Goal: Information Seeking & Learning: Find specific fact

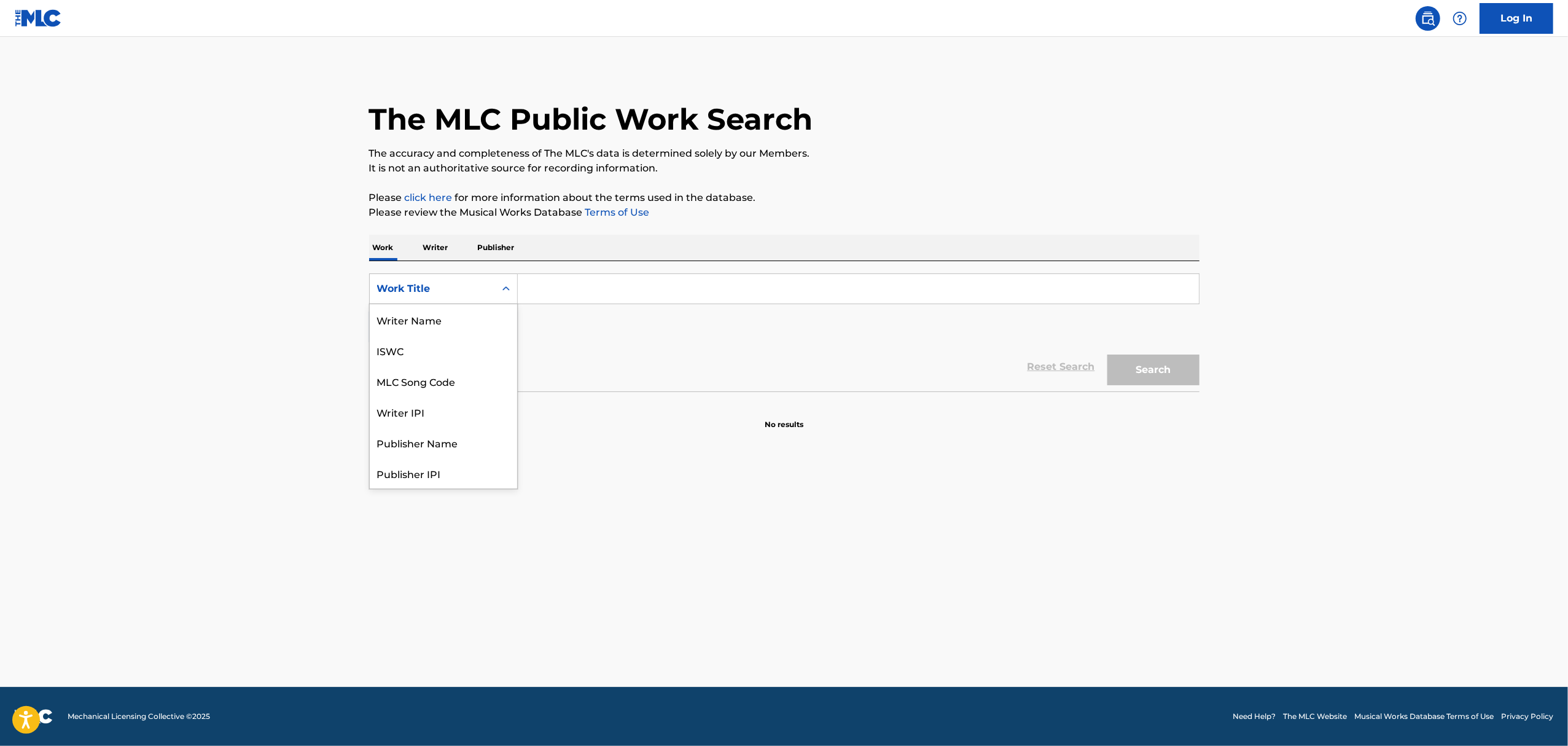
click at [479, 286] on div "Work Title" at bounding box center [432, 289] width 111 height 15
click at [428, 328] on div "MLC Song Code" at bounding box center [443, 319] width 148 height 30
click at [539, 291] on input "Search Form" at bounding box center [859, 289] width 681 height 30
paste input "HV9WJM"
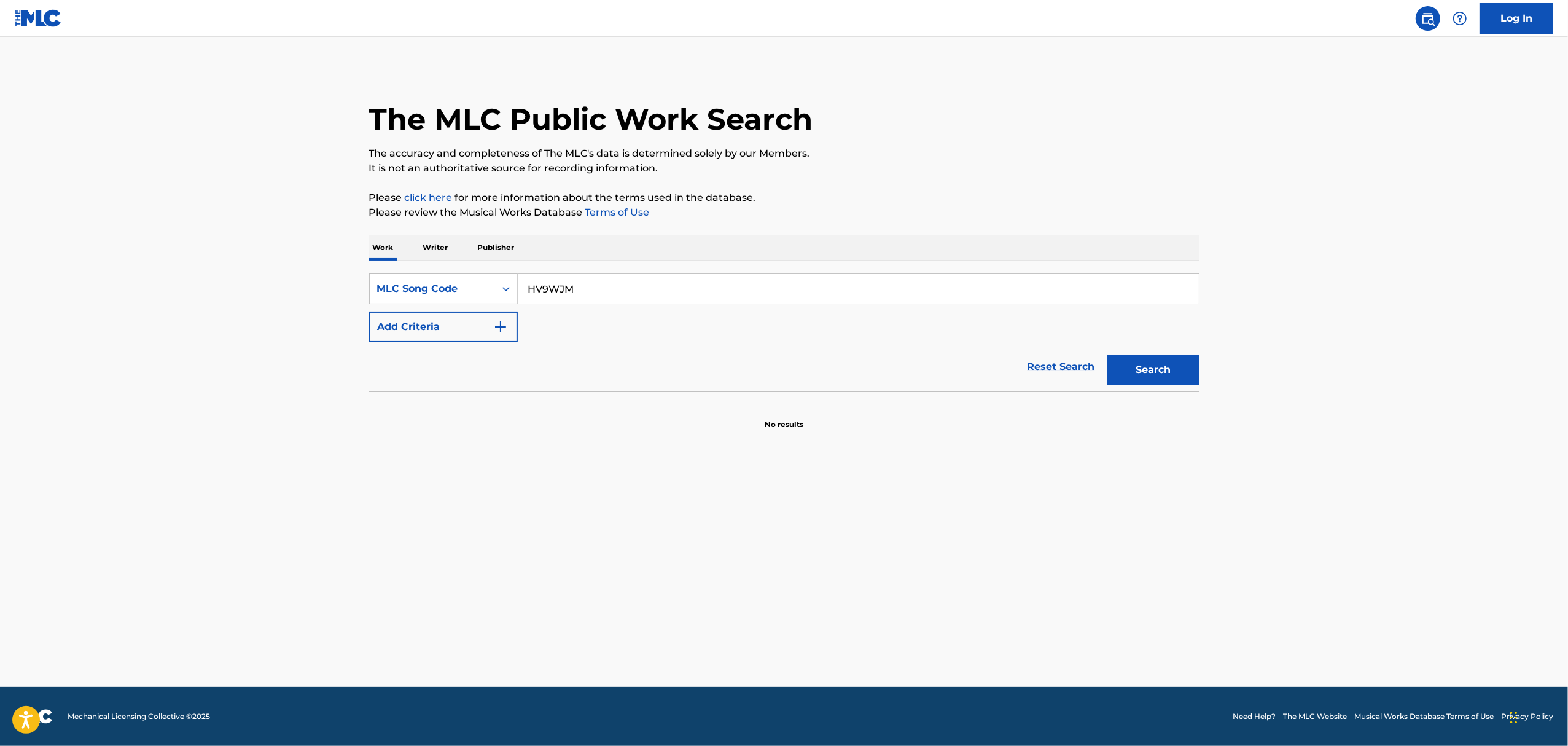
type input "HV9WJM"
click at [1108, 354] on button "Search" at bounding box center [1153, 370] width 92 height 30
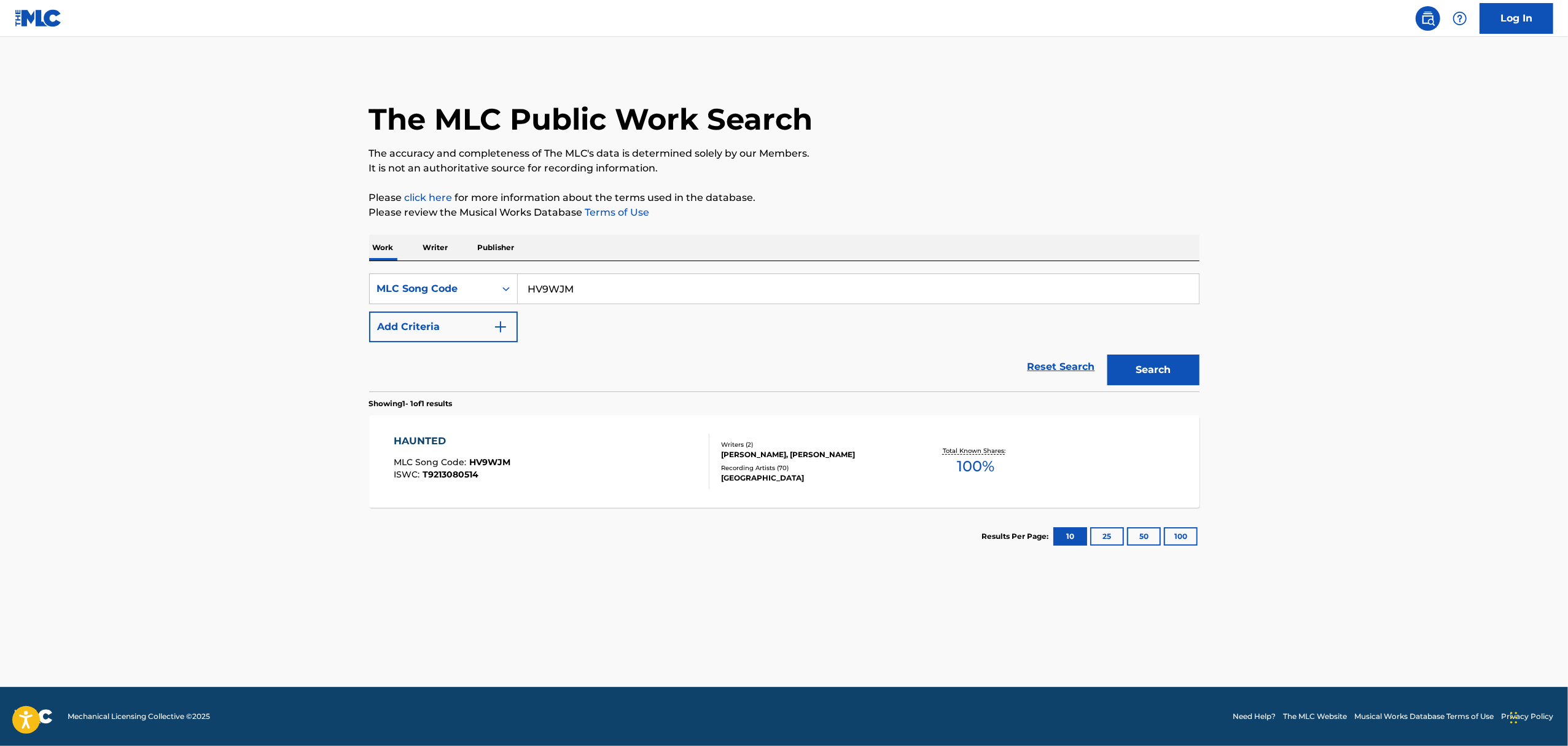
click at [770, 460] on div "Writers ( 2 ) SEVDA ALIZADEH, STEVEN VIDAL Recording Artists ( 70 ) STWO, STWO,…" at bounding box center [808, 462] width 197 height 44
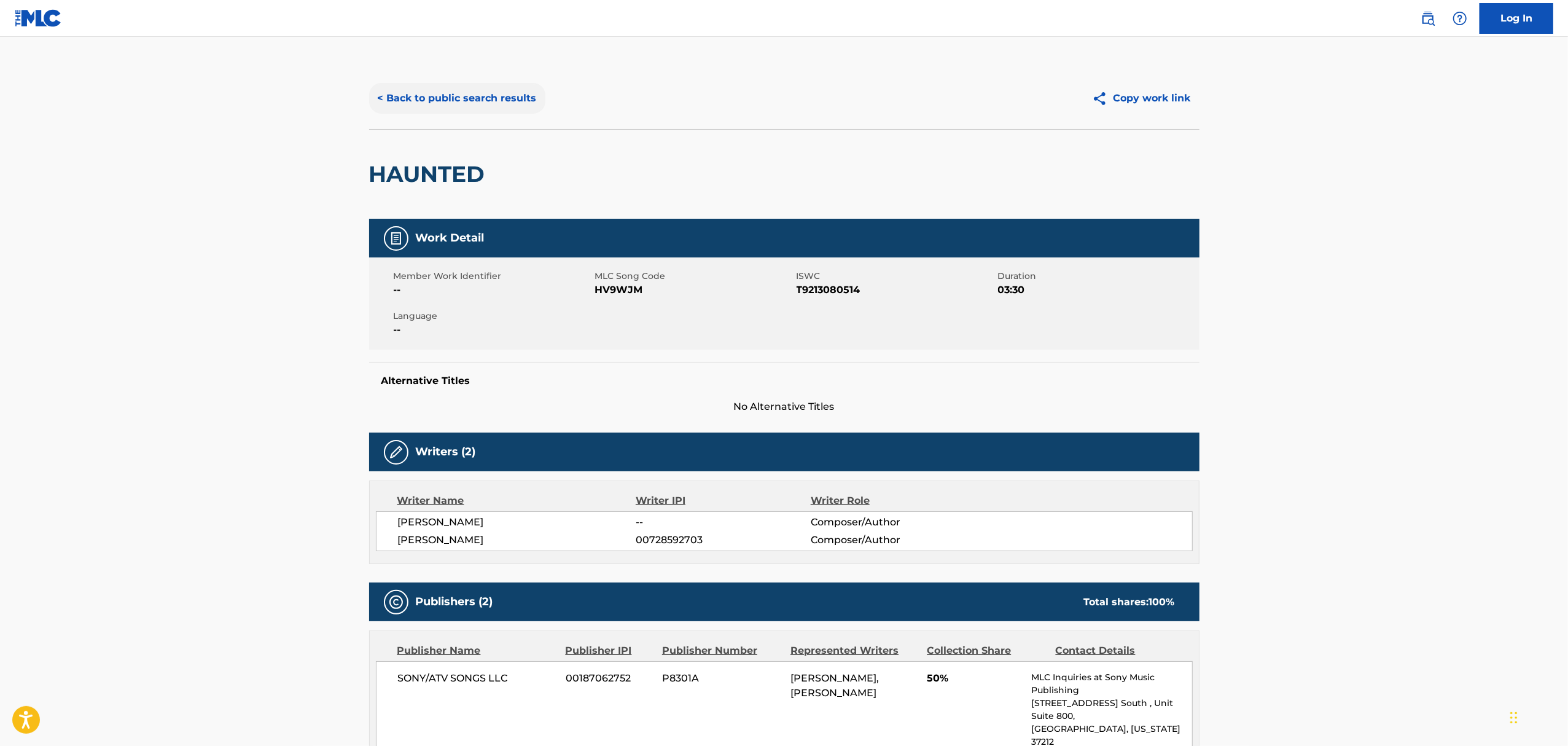
click at [401, 99] on button "< Back to public search results" at bounding box center [457, 98] width 176 height 30
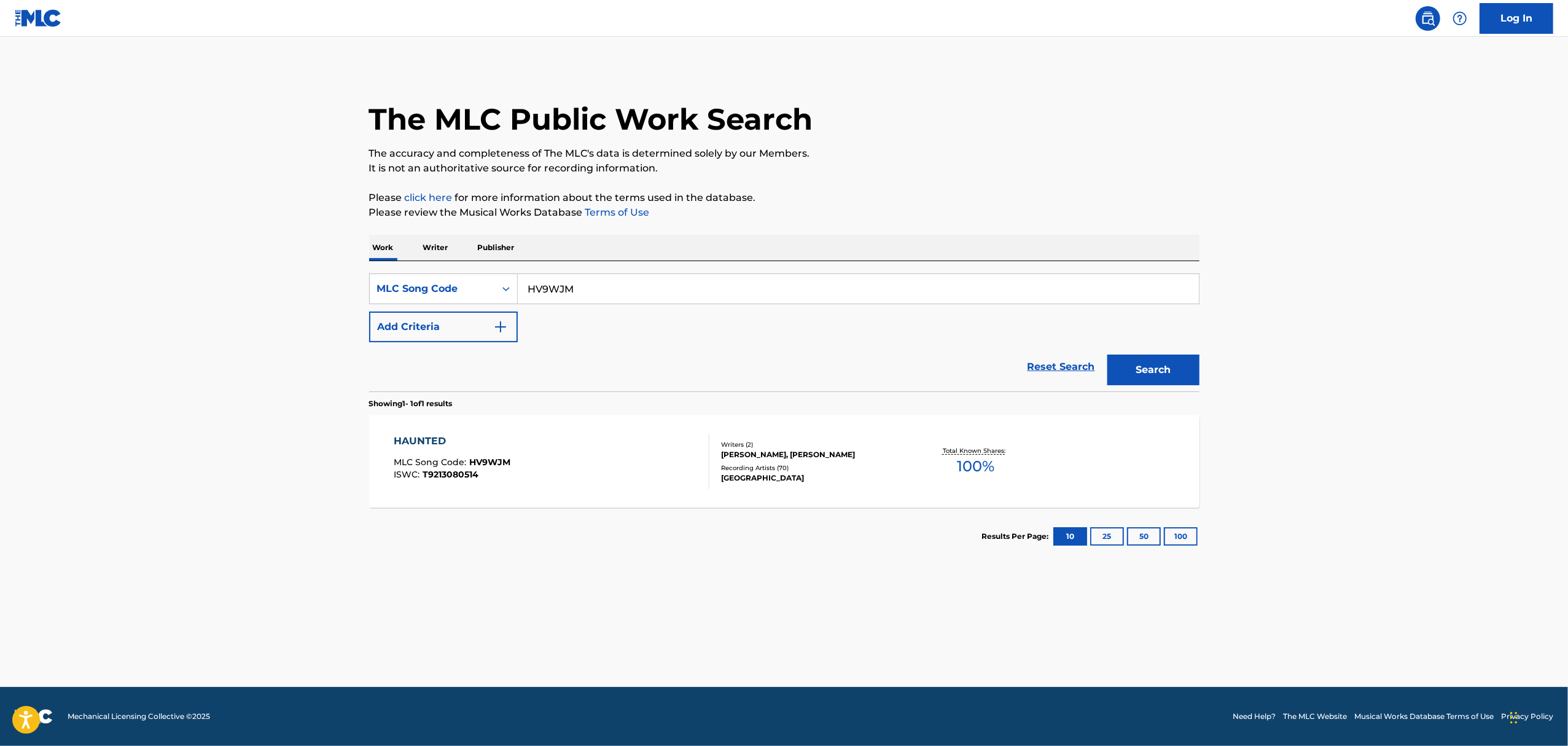
click at [562, 286] on input "HV9WJM" at bounding box center [859, 289] width 681 height 30
click at [497, 298] on div "Search Form" at bounding box center [505, 288] width 22 height 22
click at [433, 325] on div "Work Title" at bounding box center [443, 319] width 148 height 30
click at [570, 295] on input "Search Form" at bounding box center [859, 289] width 681 height 30
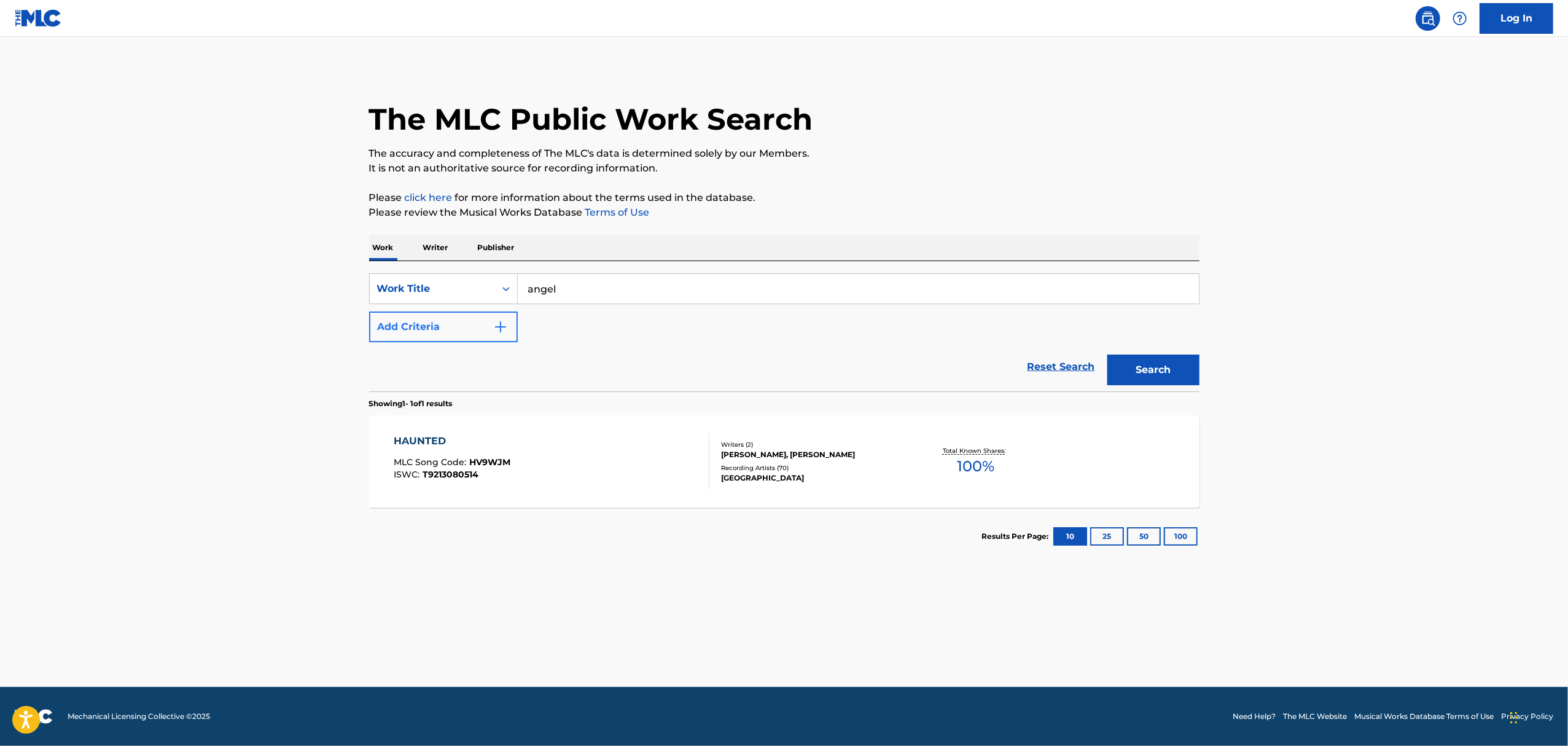
type input "angel"
click at [496, 329] on img "Search Form" at bounding box center [501, 327] width 15 height 15
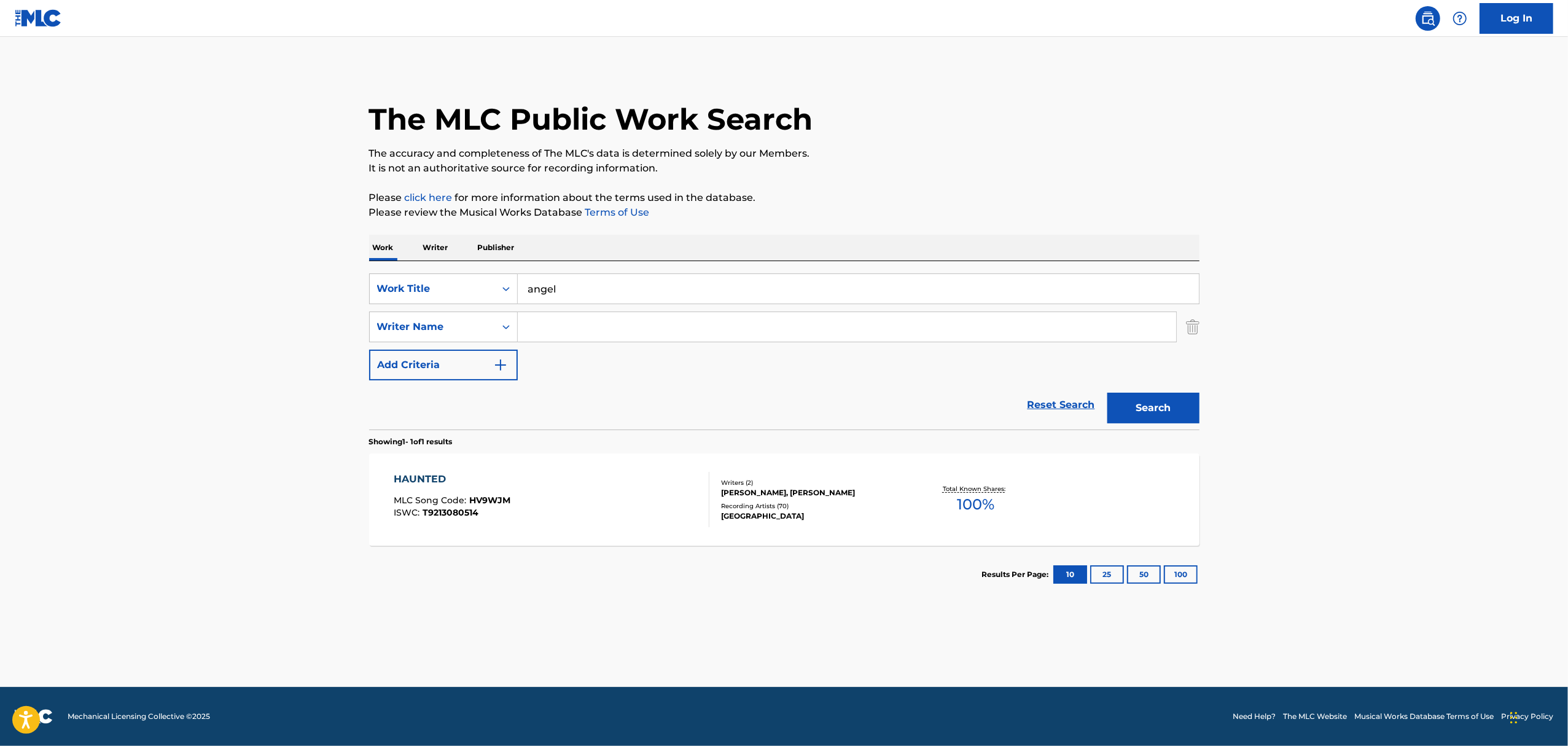
click at [541, 335] on input "Search Form" at bounding box center [847, 327] width 658 height 30
type input "sevda"
click at [1169, 408] on button "Search" at bounding box center [1153, 408] width 92 height 30
click at [812, 492] on div "LEON DEN ENGELSEN, REYNARD K BARGMANN, SEVDA ALIZADEH" at bounding box center [814, 487] width 185 height 22
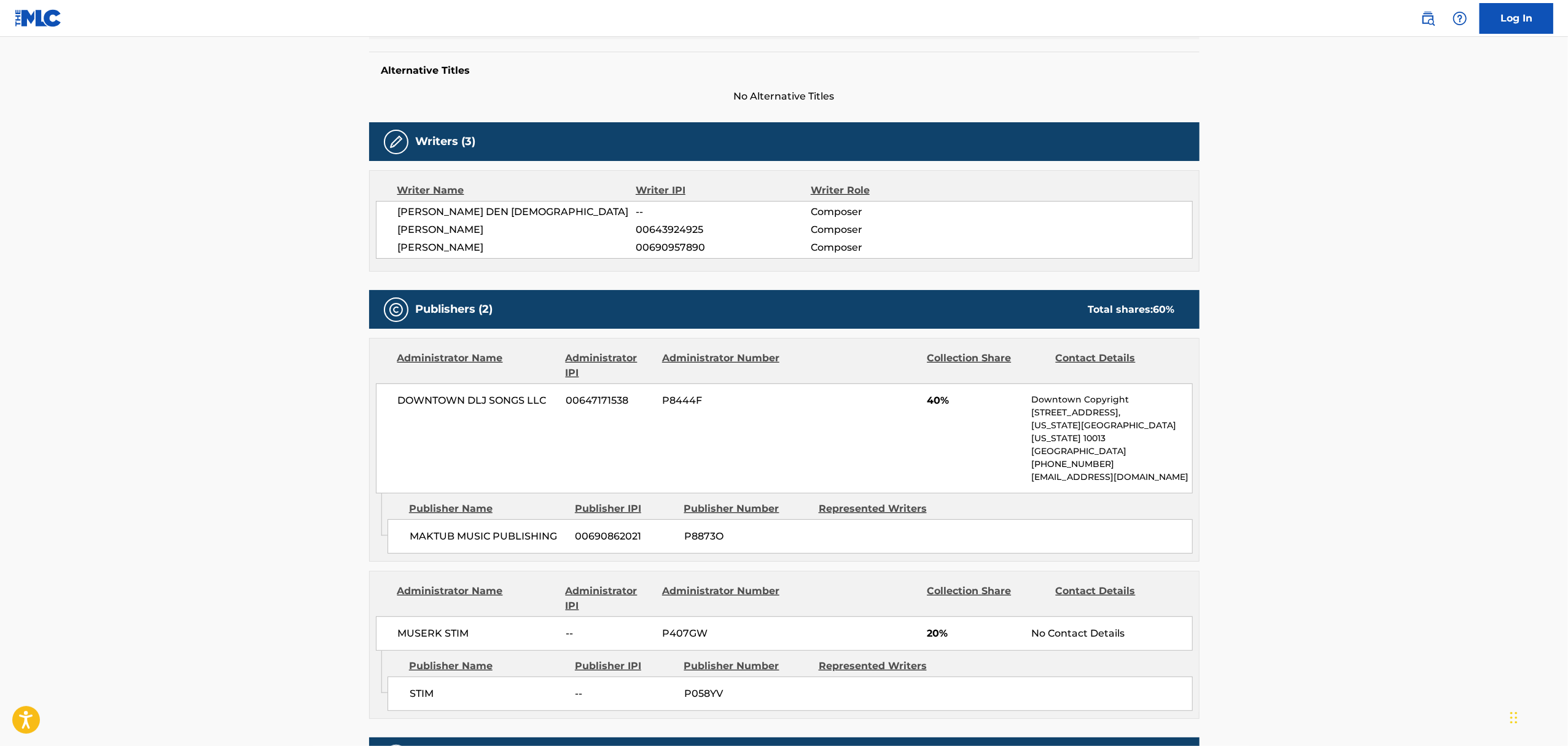
scroll to position [327, 0]
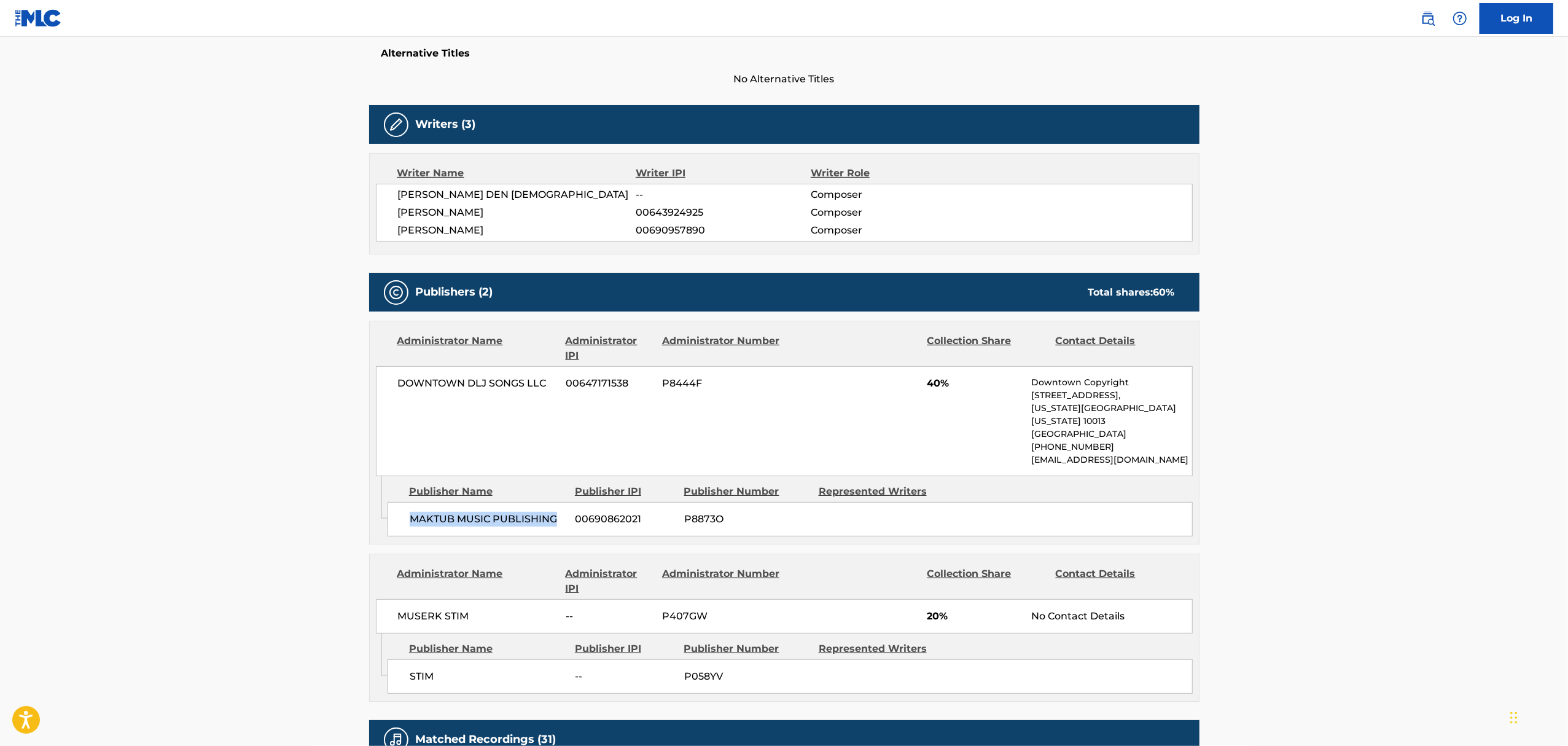
drag, startPoint x: 413, startPoint y: 509, endPoint x: 558, endPoint y: 515, distance: 145.1
click at [558, 515] on div "MAKTUB MUSIC PUBLISHING 00690862021 P8873O" at bounding box center [790, 519] width 806 height 34
copy span "MAKTUB MUSIC PUBLISHING"
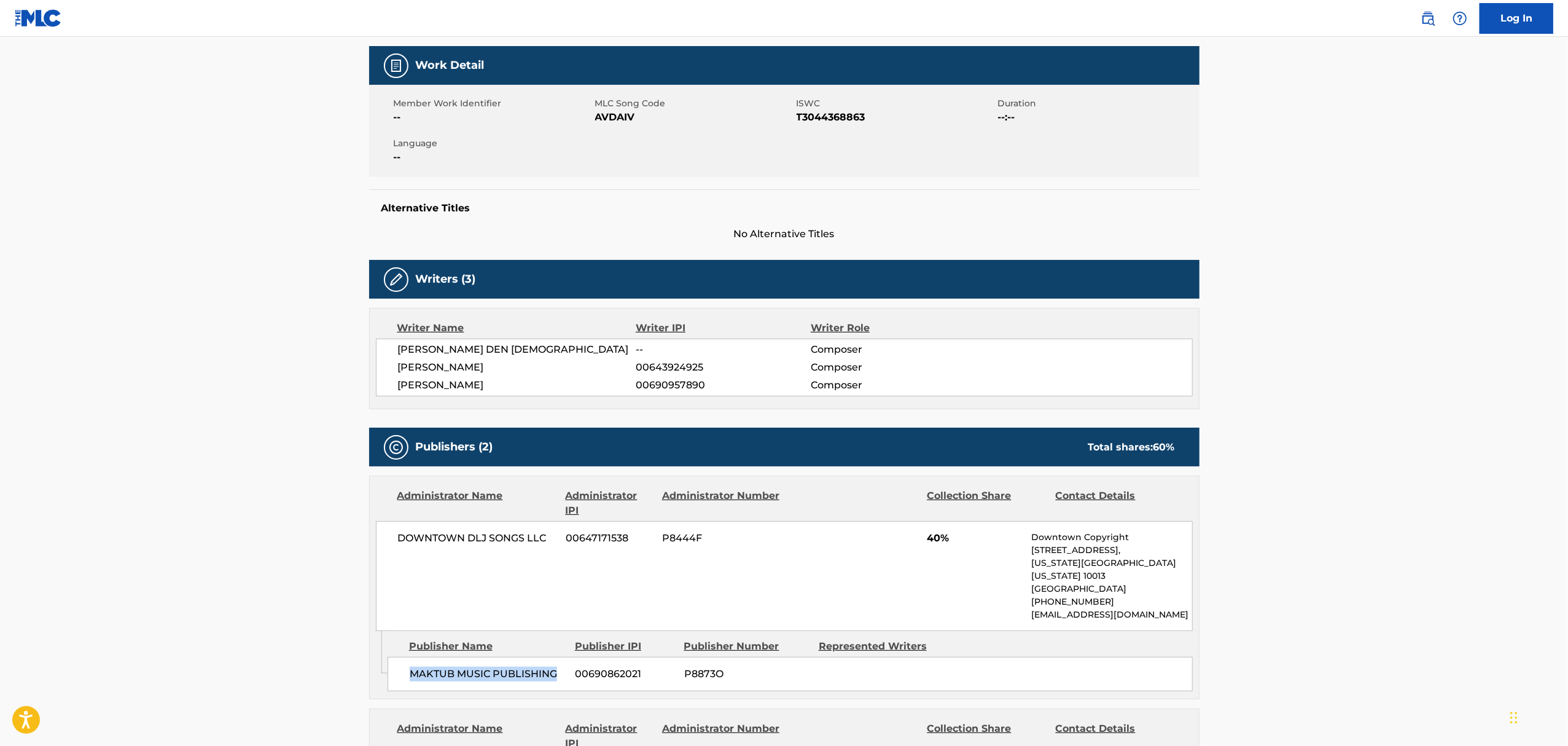
scroll to position [0, 0]
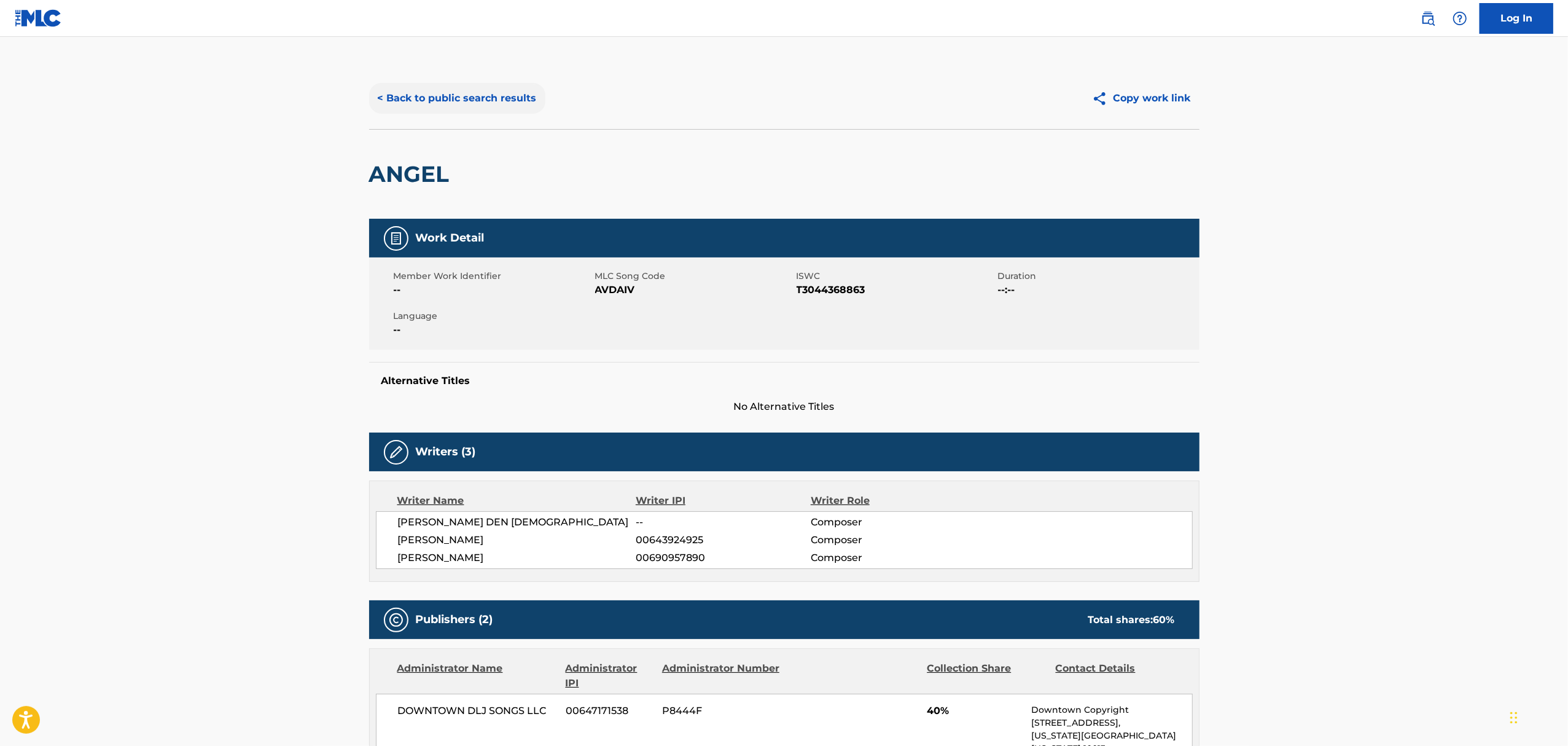
click at [399, 96] on button "< Back to public search results" at bounding box center [457, 98] width 176 height 30
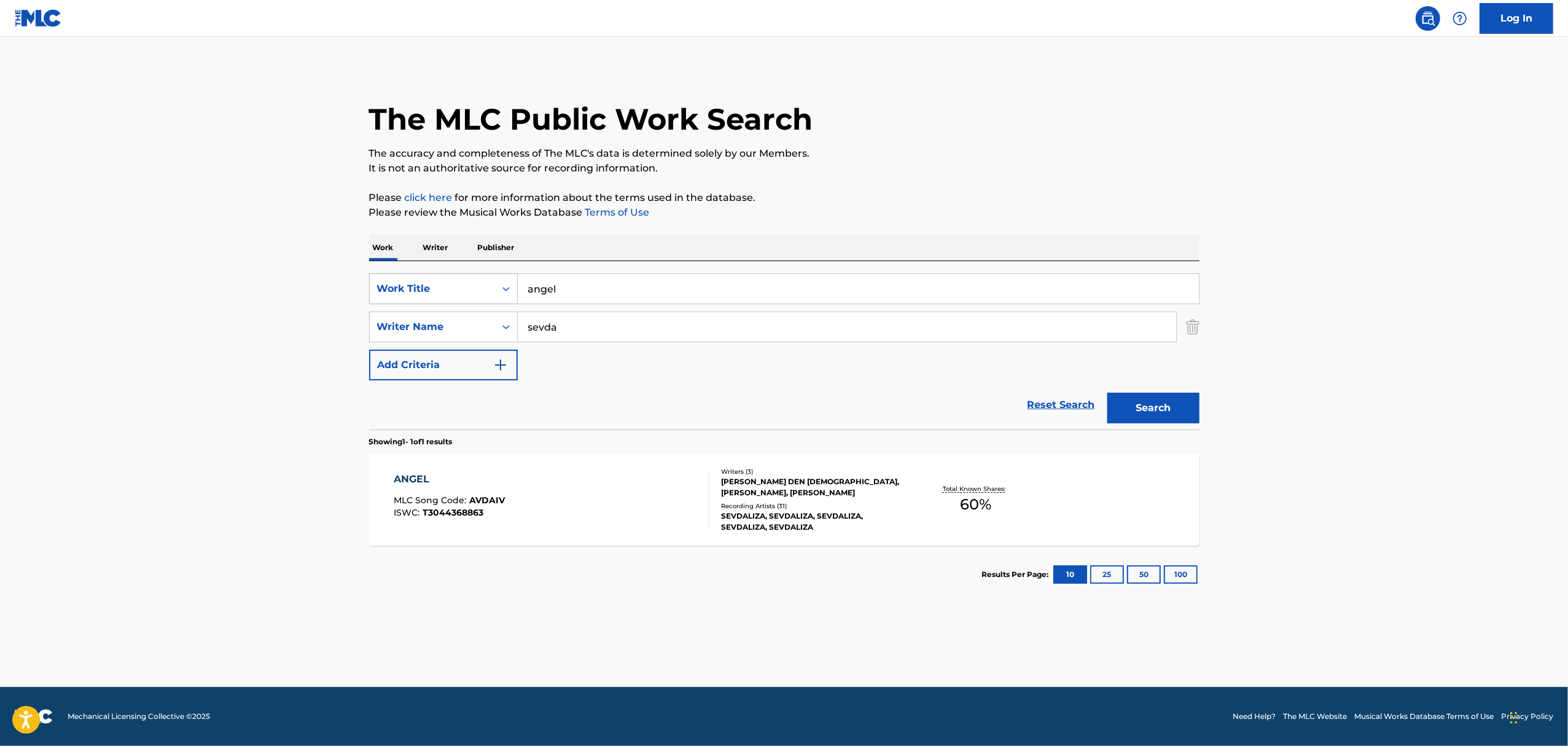
drag, startPoint x: 578, startPoint y: 281, endPoint x: 427, endPoint y: 278, distance: 151.0
click at [427, 278] on div "SearchWithCriteria0fe871e8-ad16-4b87-8206-9ebf4ba26f08 Work Title angel" at bounding box center [784, 289] width 831 height 30
type input "gole bee"
click at [1108, 393] on button "Search" at bounding box center [1153, 408] width 92 height 30
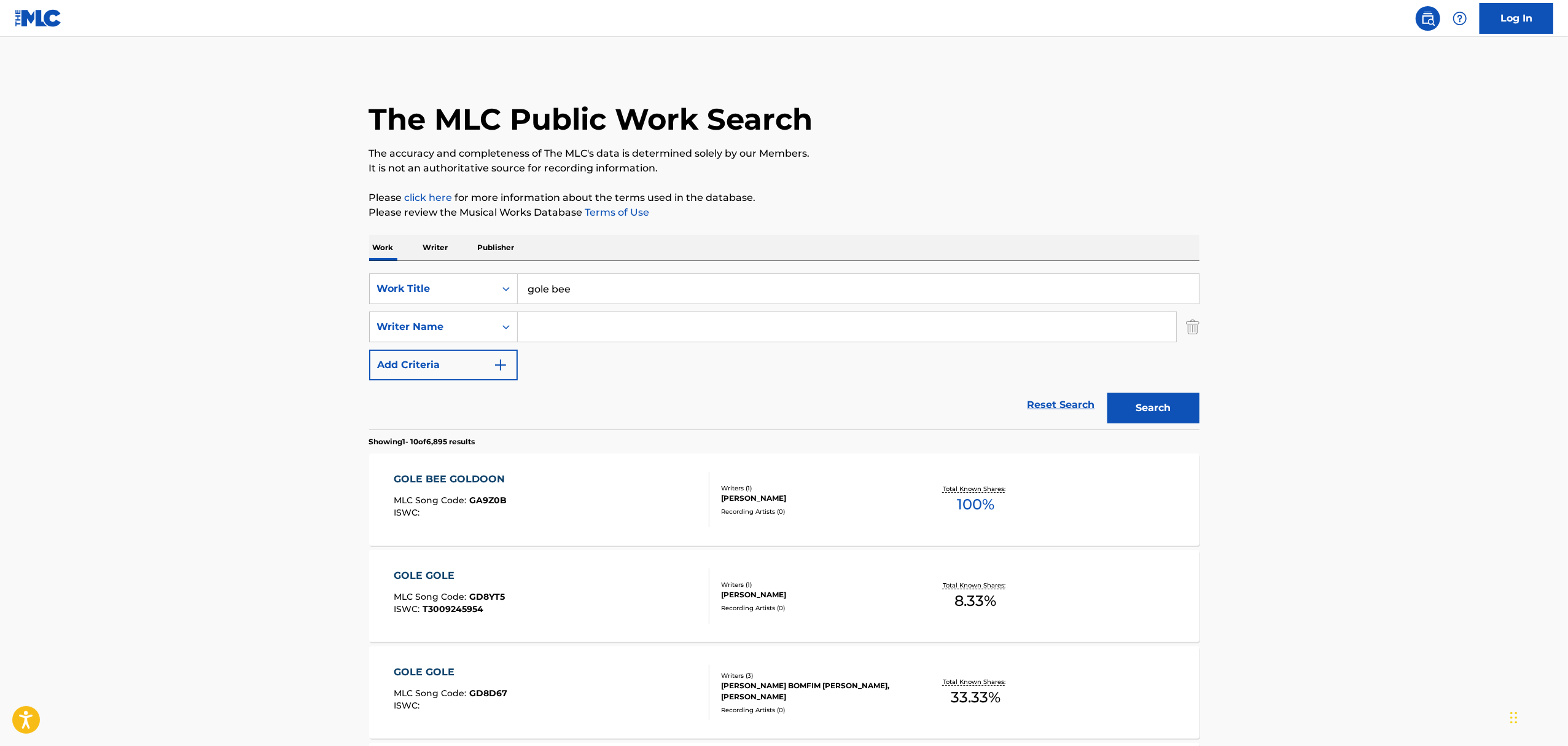
click at [782, 499] on div "PARVIZ MAGHSADI" at bounding box center [814, 498] width 185 height 11
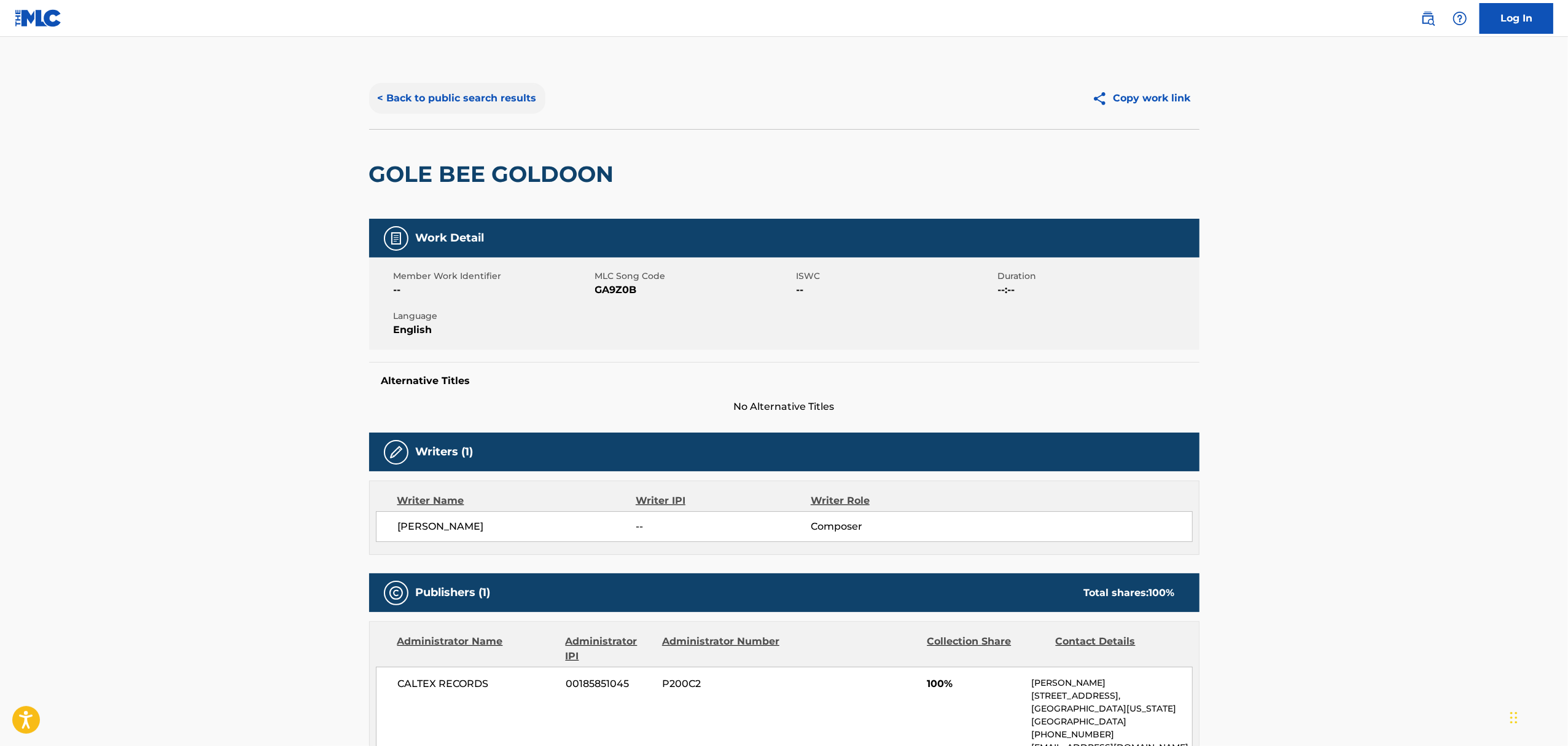
click at [443, 97] on button "< Back to public search results" at bounding box center [457, 98] width 176 height 30
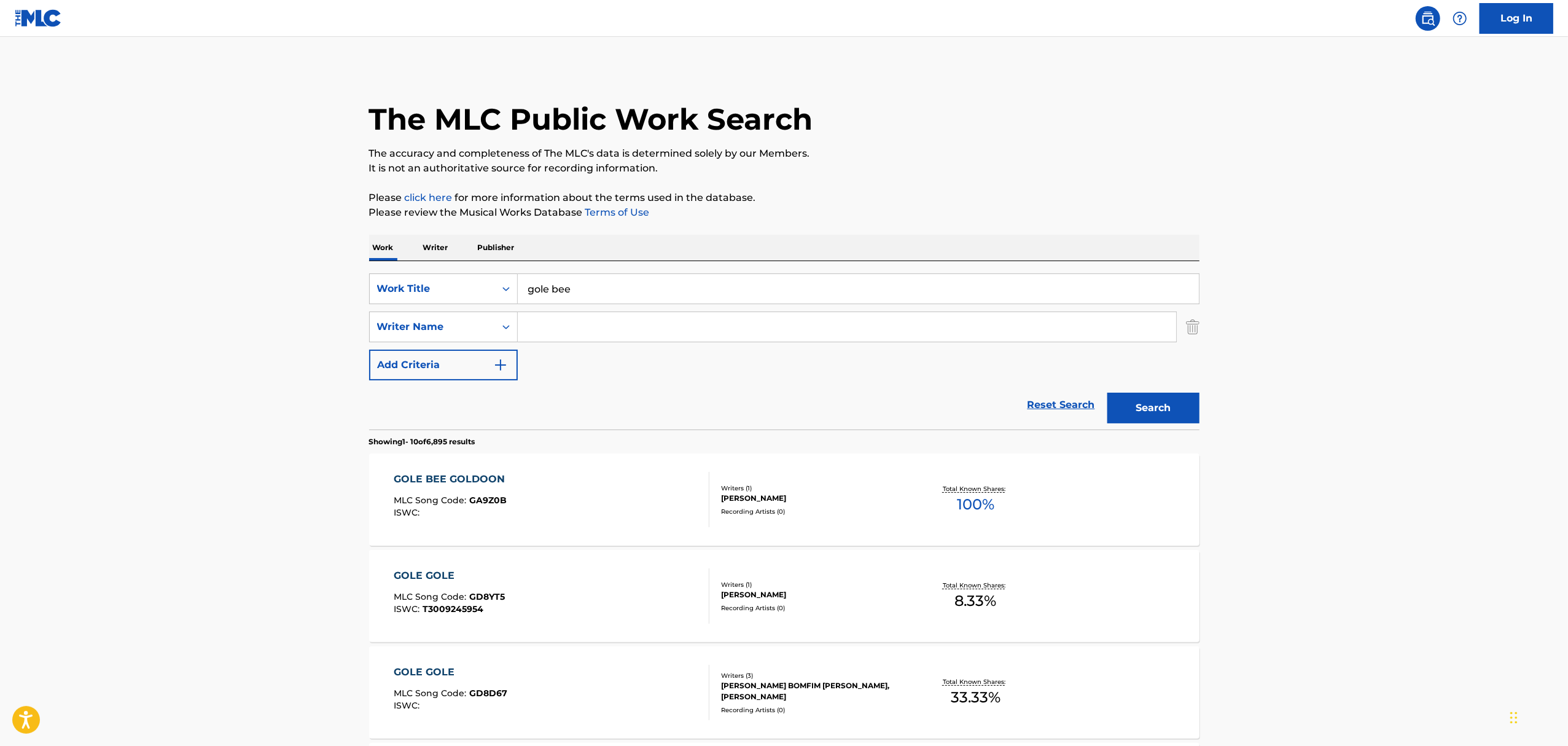
drag, startPoint x: 580, startPoint y: 286, endPoint x: 549, endPoint y: 286, distance: 31.0
click at [549, 286] on input "gole bee" at bounding box center [859, 289] width 681 height 30
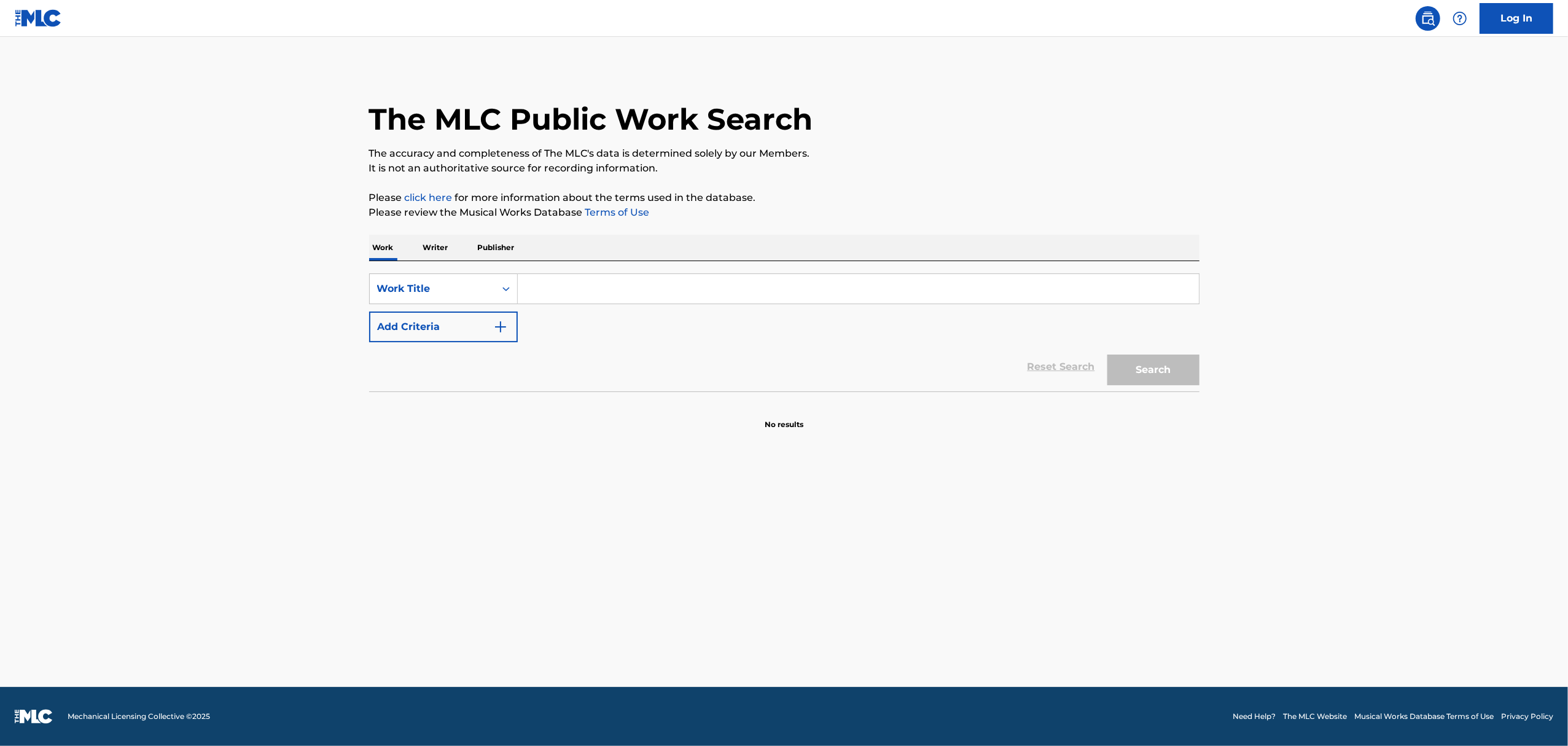
click at [541, 293] on input "Search Form" at bounding box center [859, 289] width 681 height 30
type input "angel"
click at [502, 325] on img "Search Form" at bounding box center [501, 327] width 15 height 15
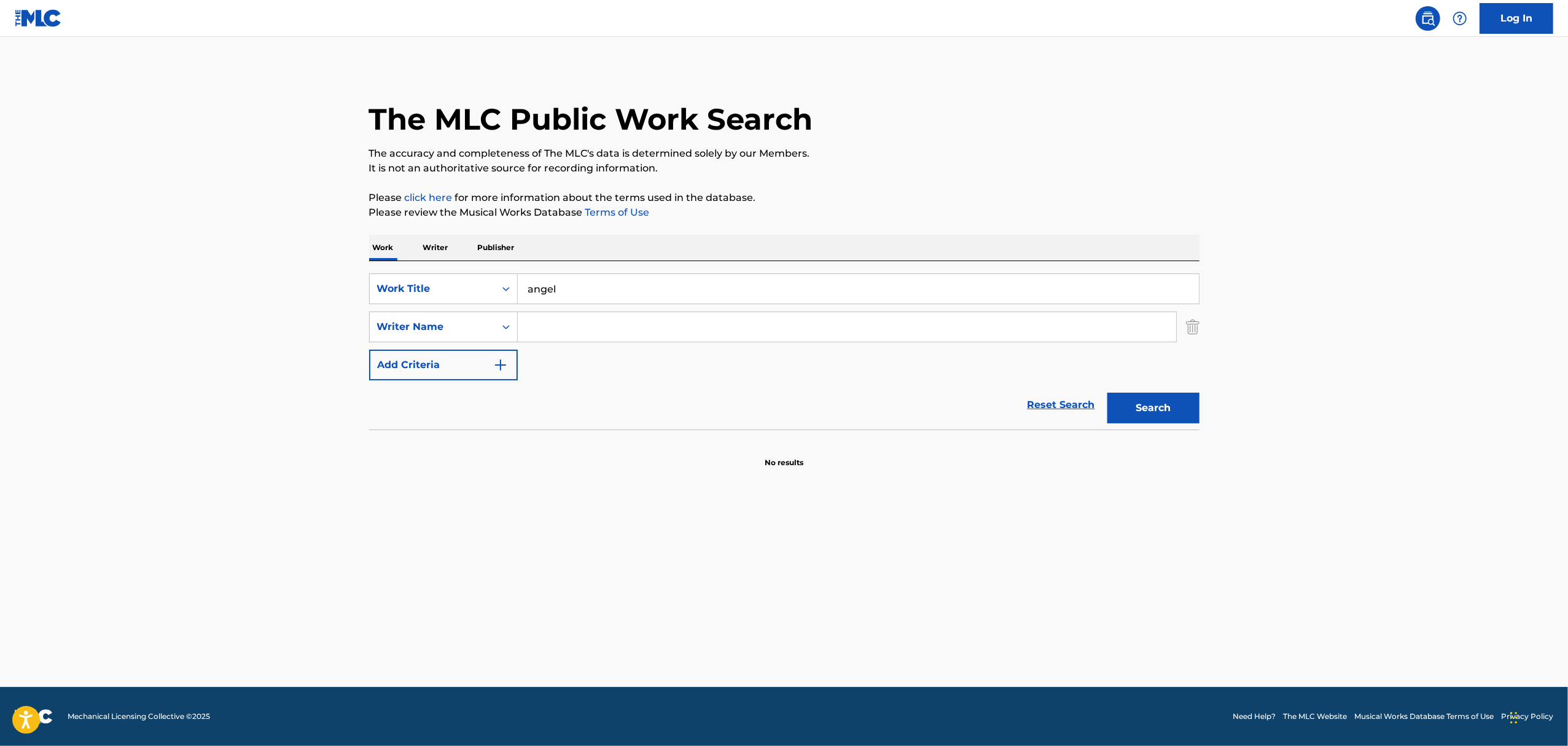
click at [570, 327] on input "Search Form" at bounding box center [847, 327] width 658 height 30
click at [1108, 393] on button "Search" at bounding box center [1153, 408] width 92 height 30
click at [547, 325] on input "svedaliza" at bounding box center [847, 327] width 658 height 30
type input "sevda"
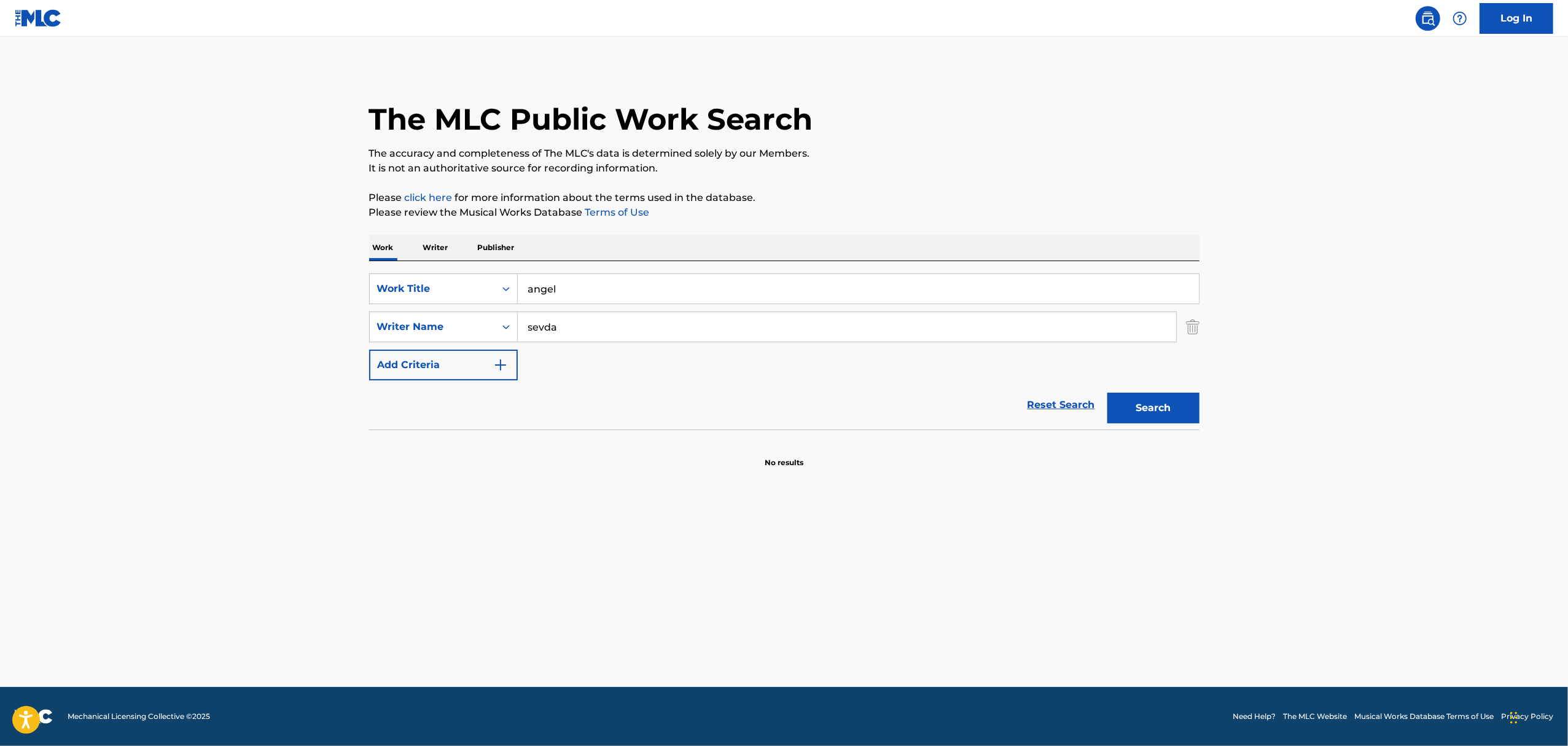
click at [1108, 393] on button "Search" at bounding box center [1153, 408] width 92 height 30
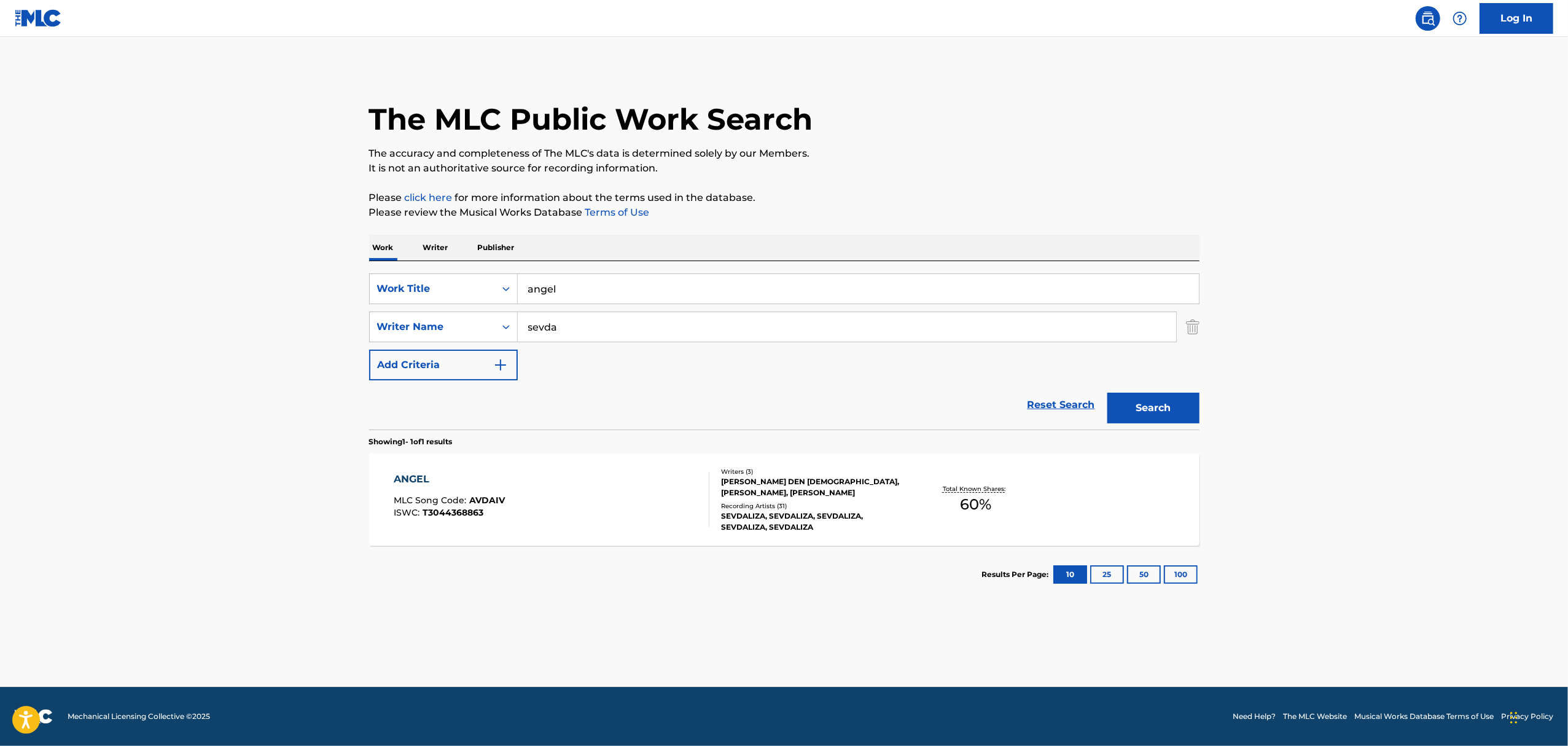
click at [807, 504] on div "Recording Artists ( 31 )" at bounding box center [814, 506] width 185 height 9
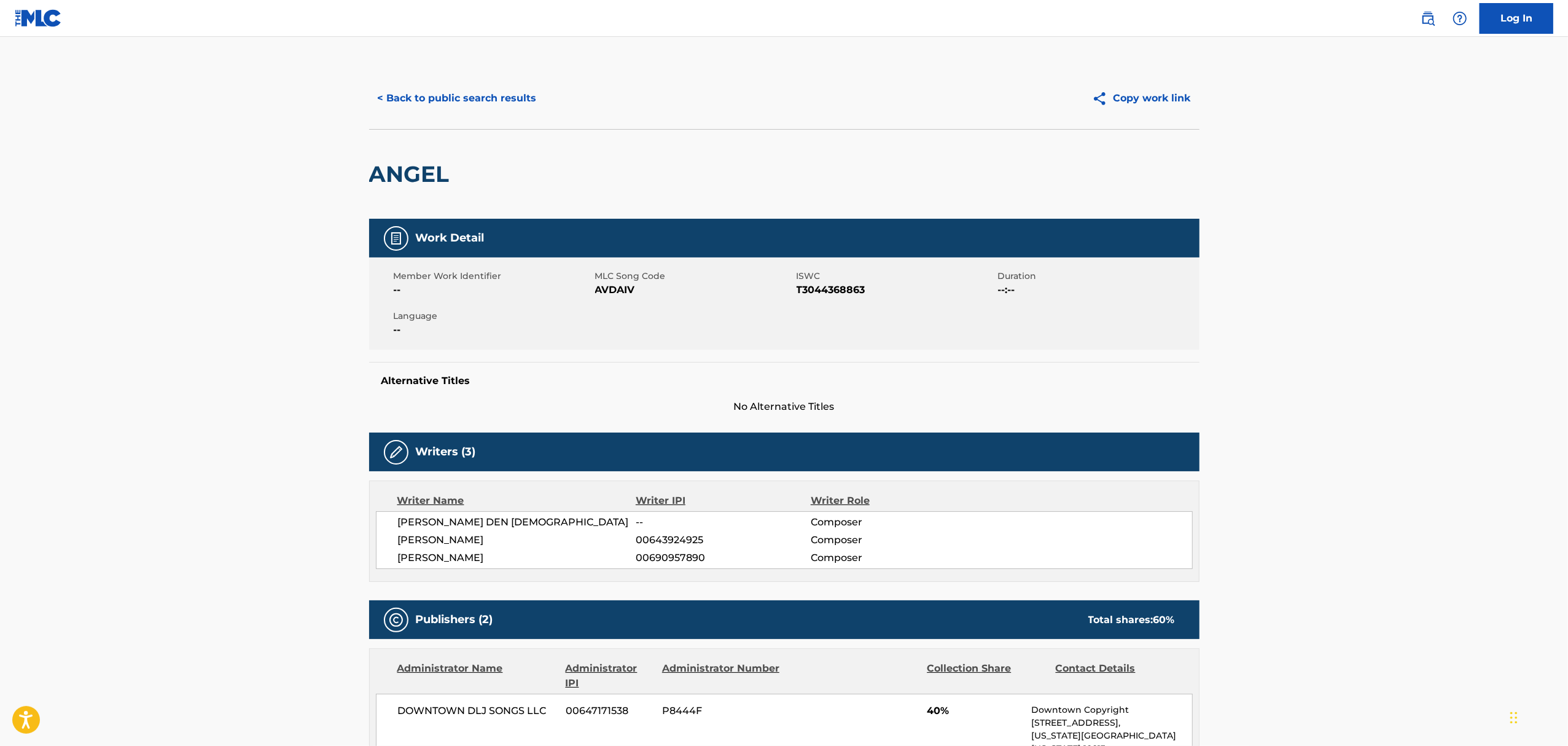
click at [612, 292] on span "AVDAIV" at bounding box center [694, 290] width 198 height 15
copy span "AVDAIV"
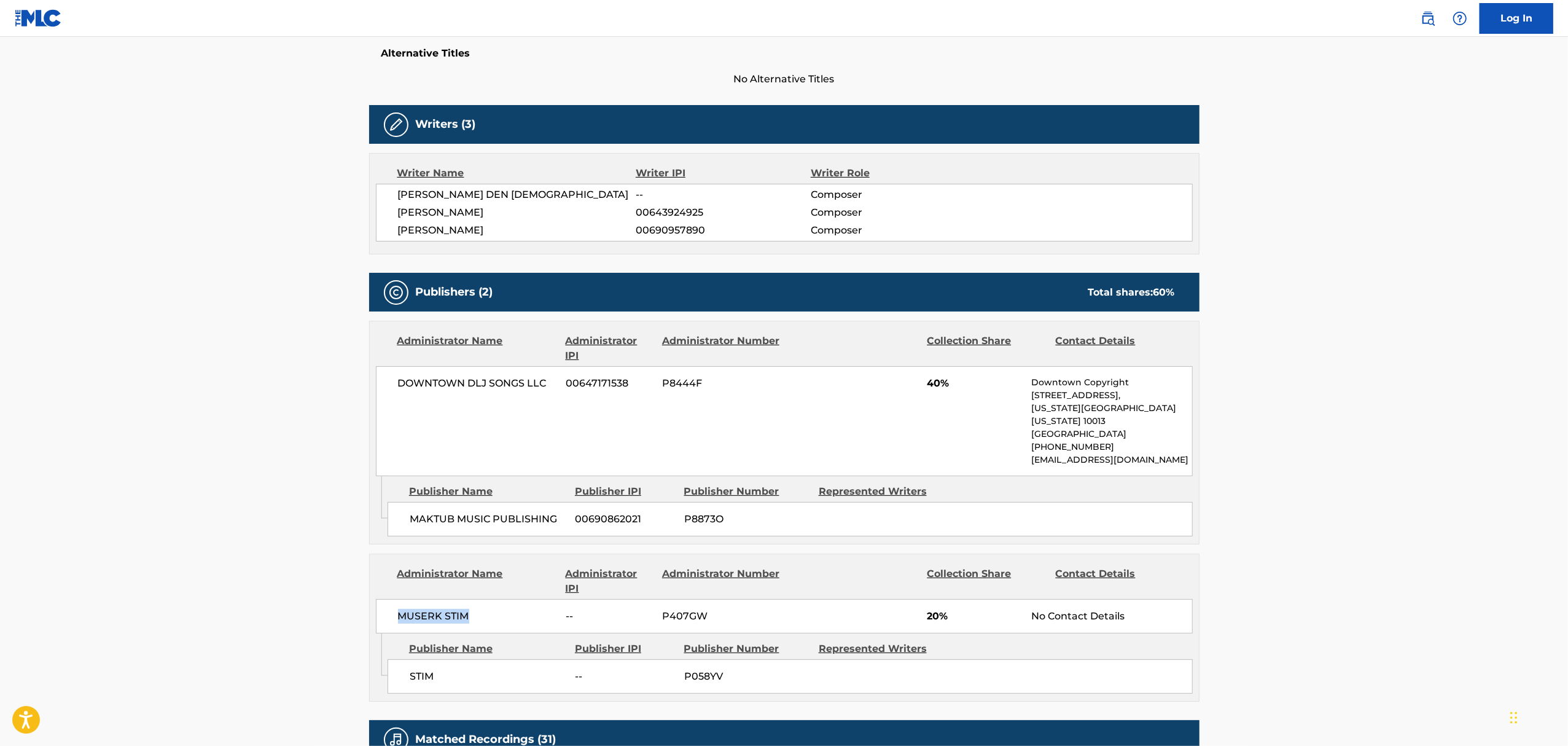
drag, startPoint x: 398, startPoint y: 610, endPoint x: 494, endPoint y: 600, distance: 96.5
click at [494, 609] on span "MUSERK STIM" at bounding box center [478, 616] width 159 height 15
copy span "MUSERK STIM"
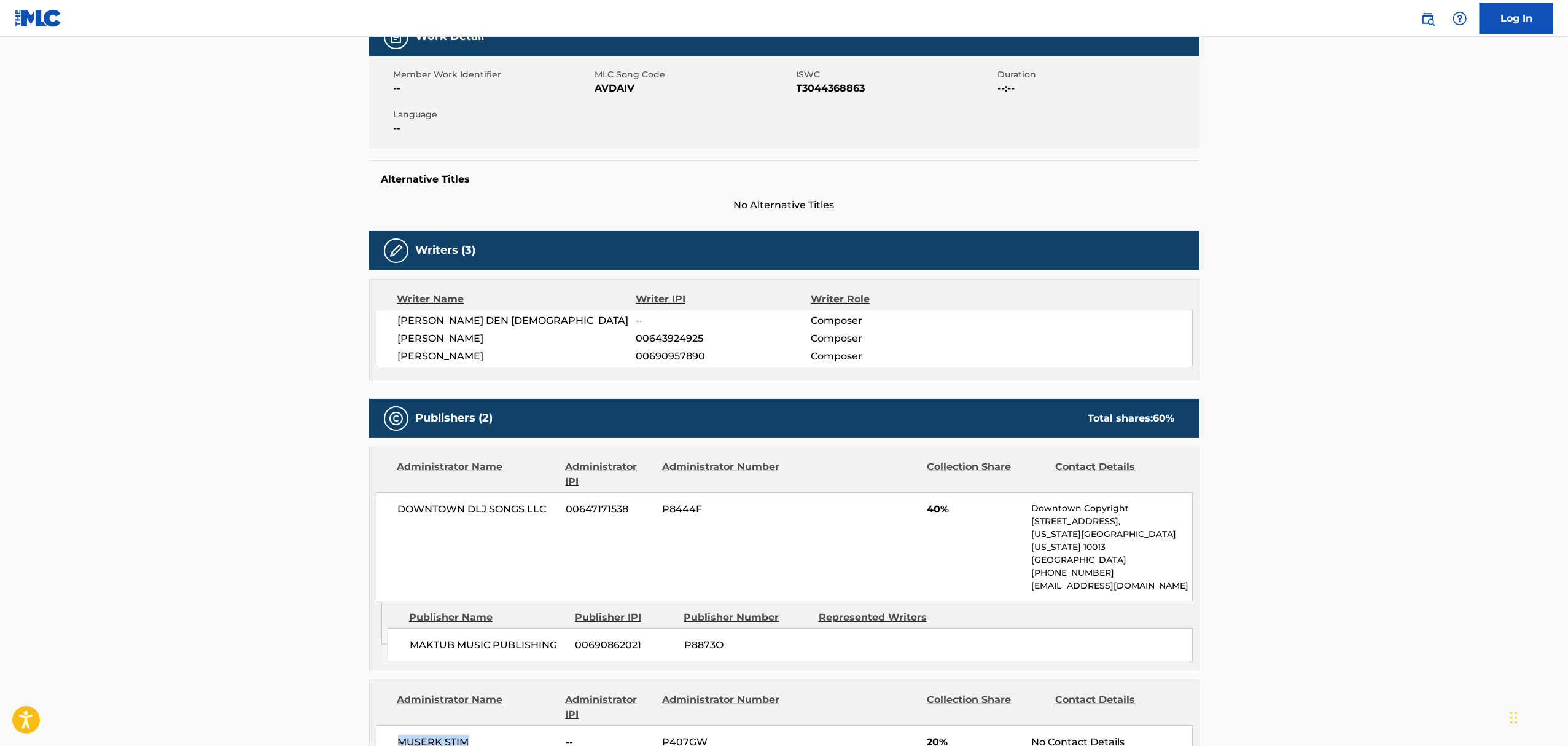
scroll to position [0, 0]
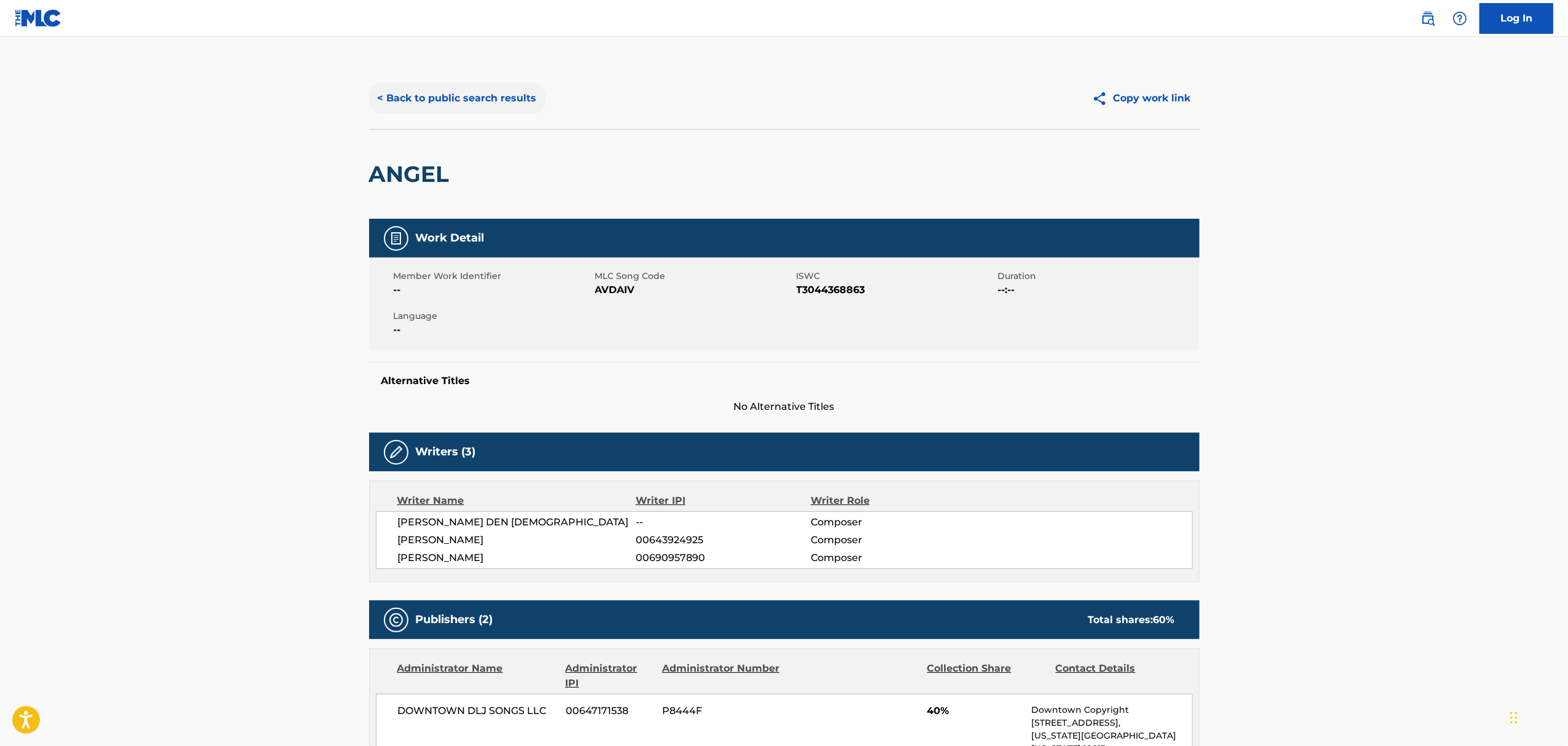
click at [406, 99] on button "< Back to public search results" at bounding box center [457, 98] width 176 height 30
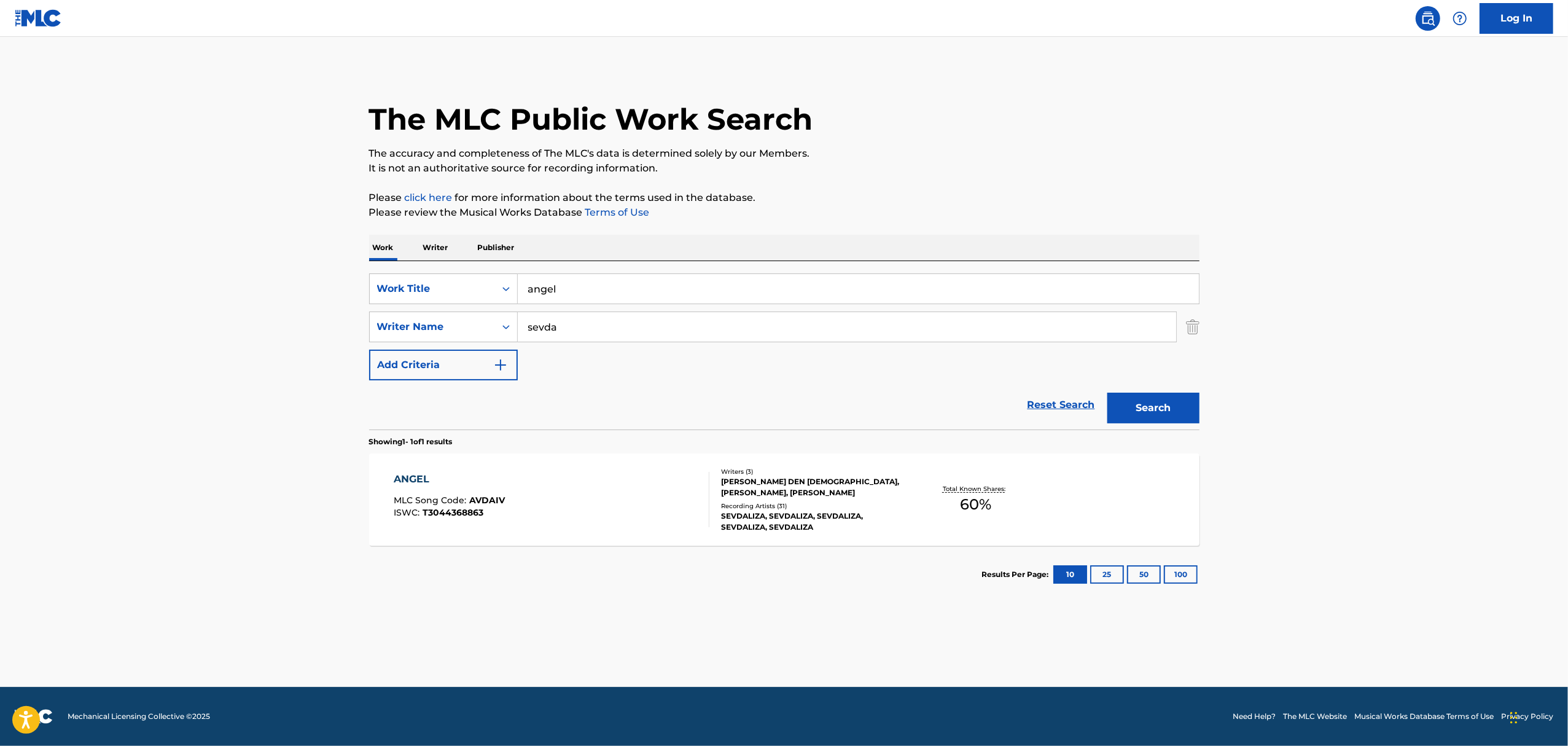
click at [541, 292] on input "angel" at bounding box center [859, 289] width 681 height 30
type input "backseat love"
click at [1108, 393] on button "Search" at bounding box center [1153, 408] width 92 height 30
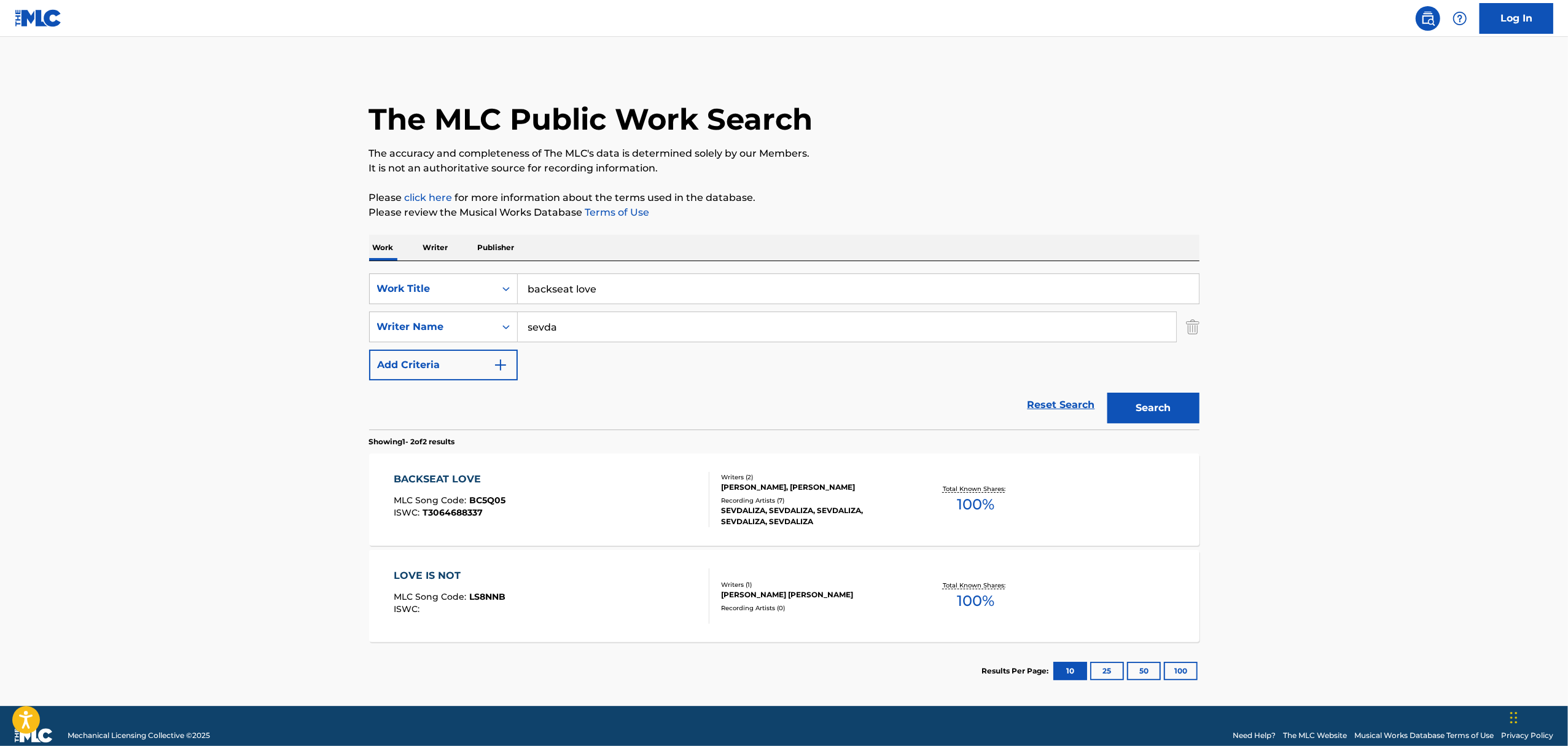
click at [797, 492] on div "SJAM SJAMSOEDIN, SEVDA ALIZADEH" at bounding box center [814, 487] width 185 height 11
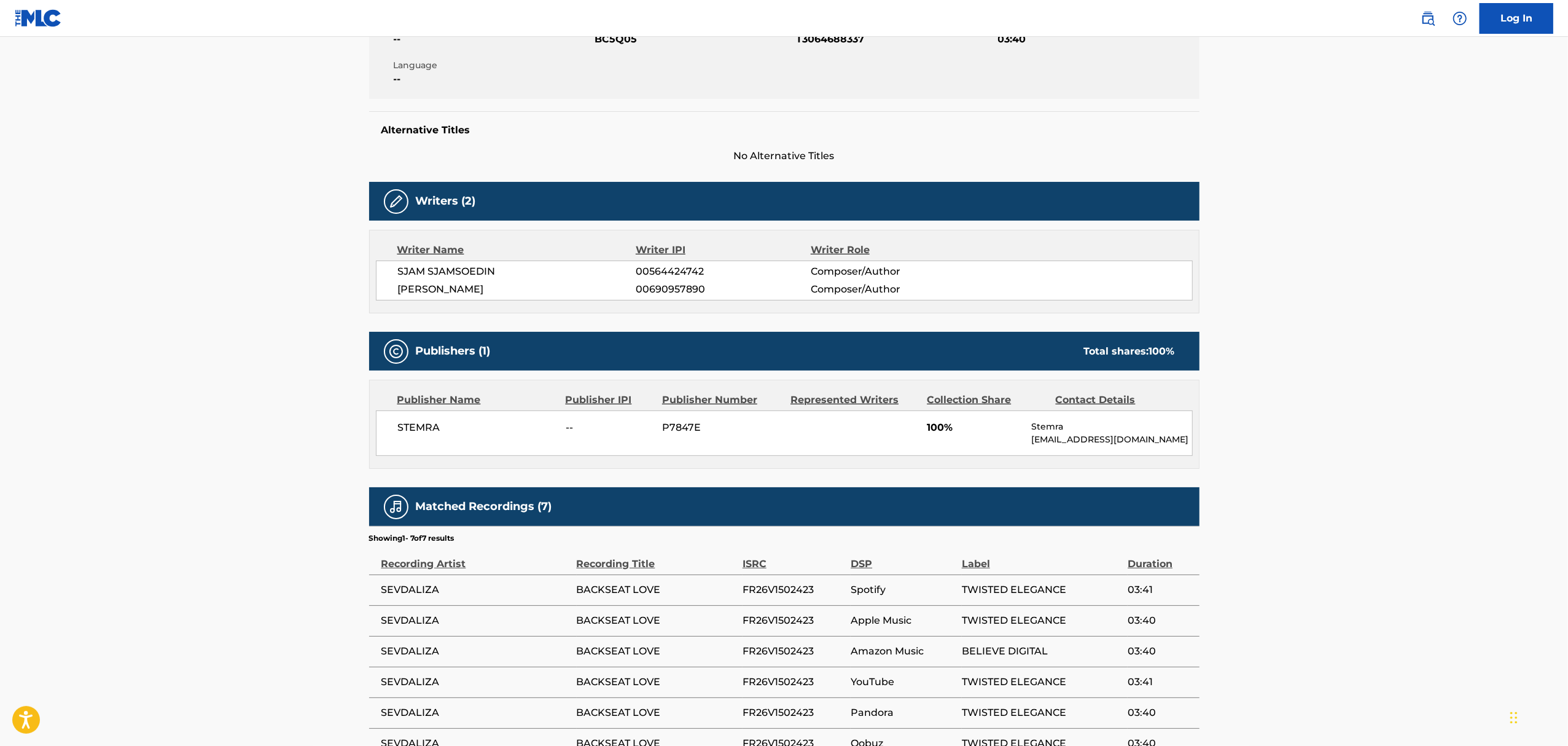
scroll to position [164, 0]
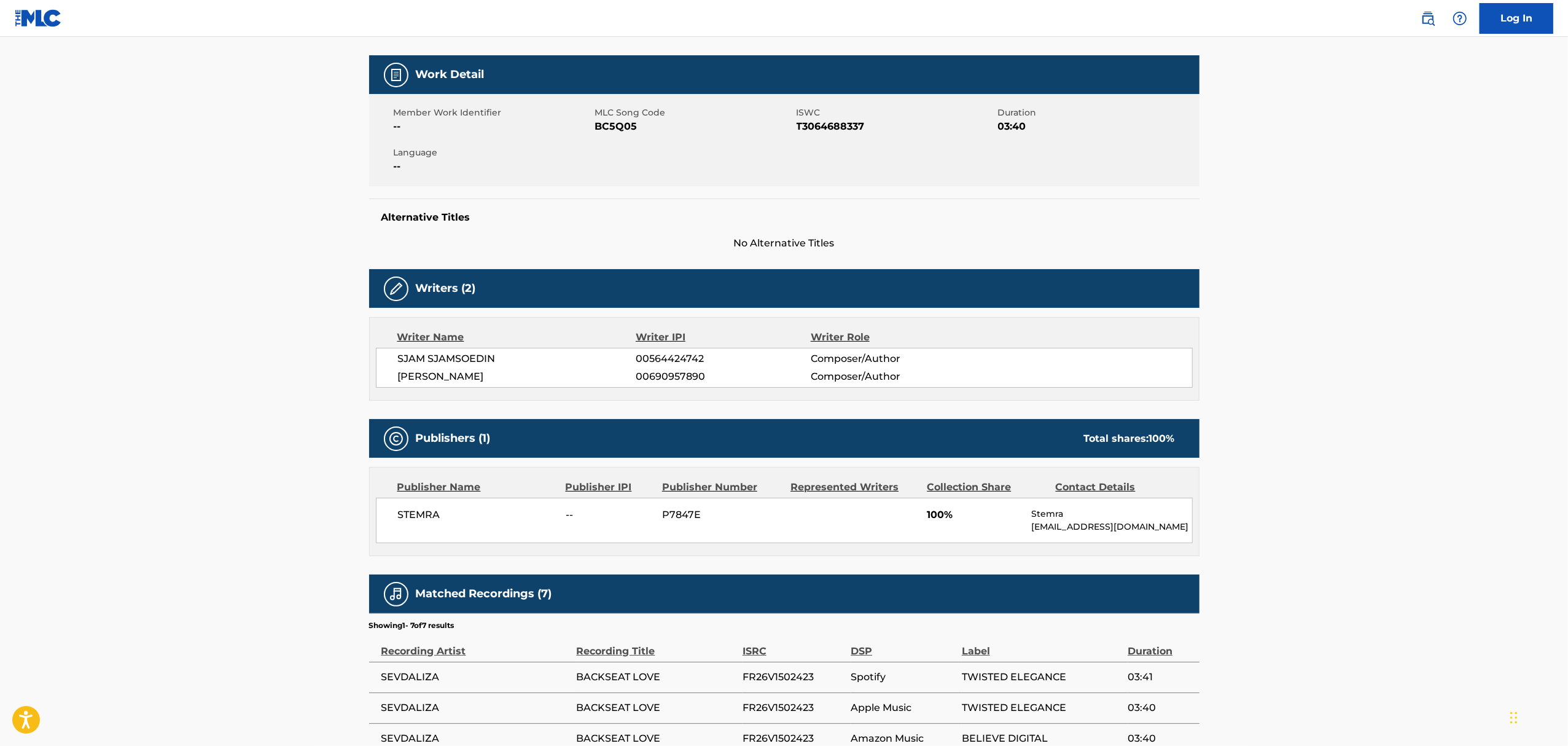
click at [614, 124] on span "BC5Q05" at bounding box center [694, 127] width 198 height 15
copy span "BC5Q05"
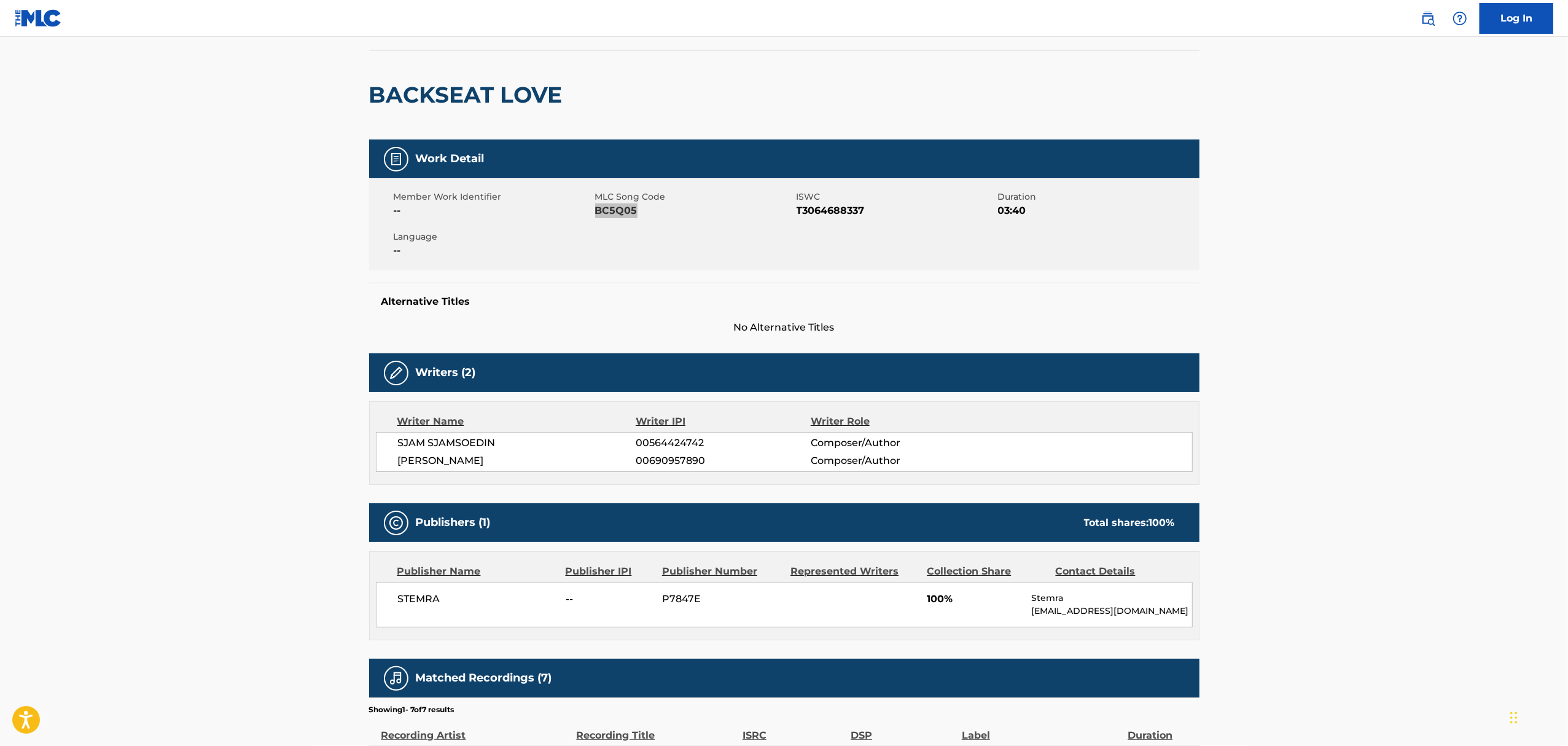
scroll to position [0, 0]
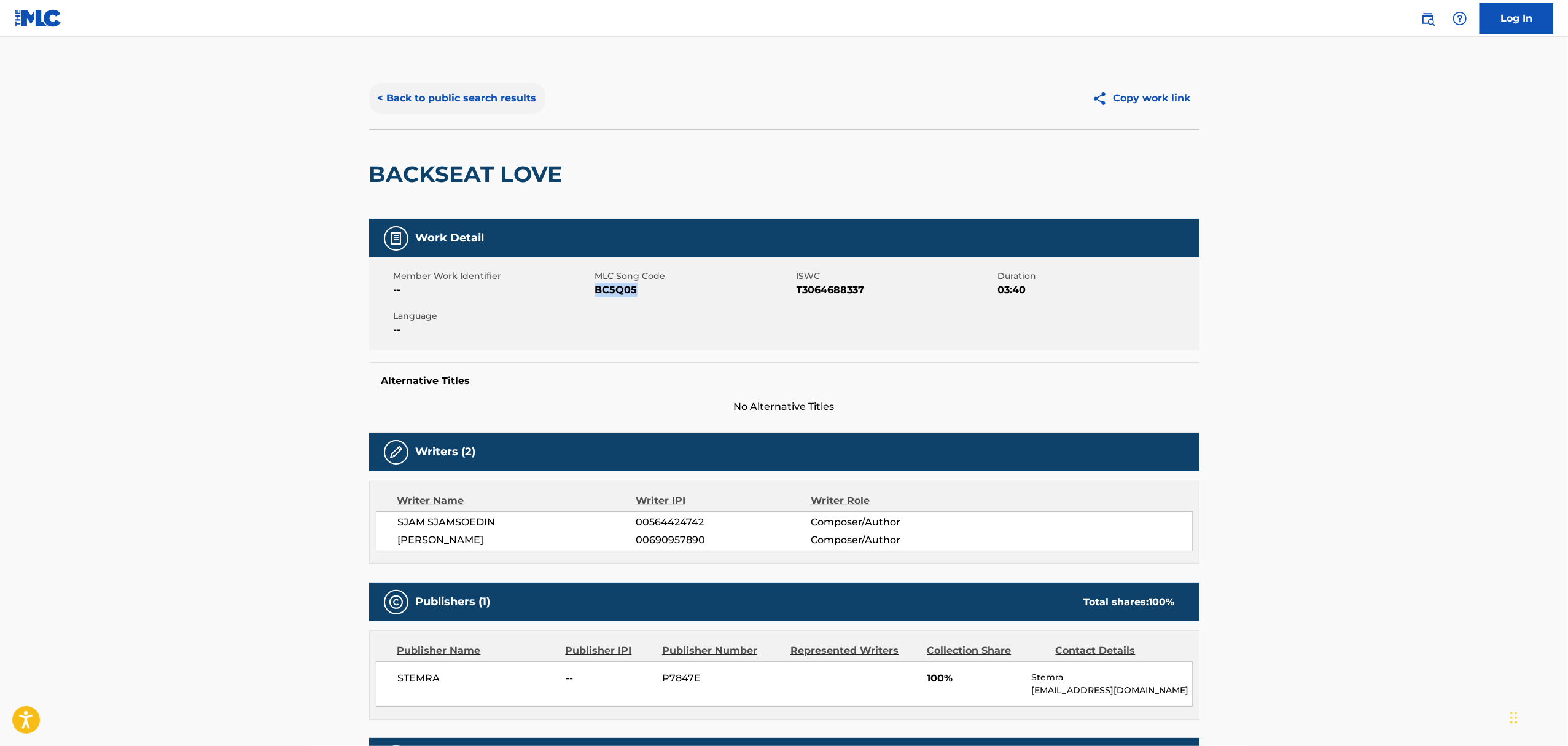
click at [418, 96] on button "< Back to public search results" at bounding box center [457, 98] width 176 height 30
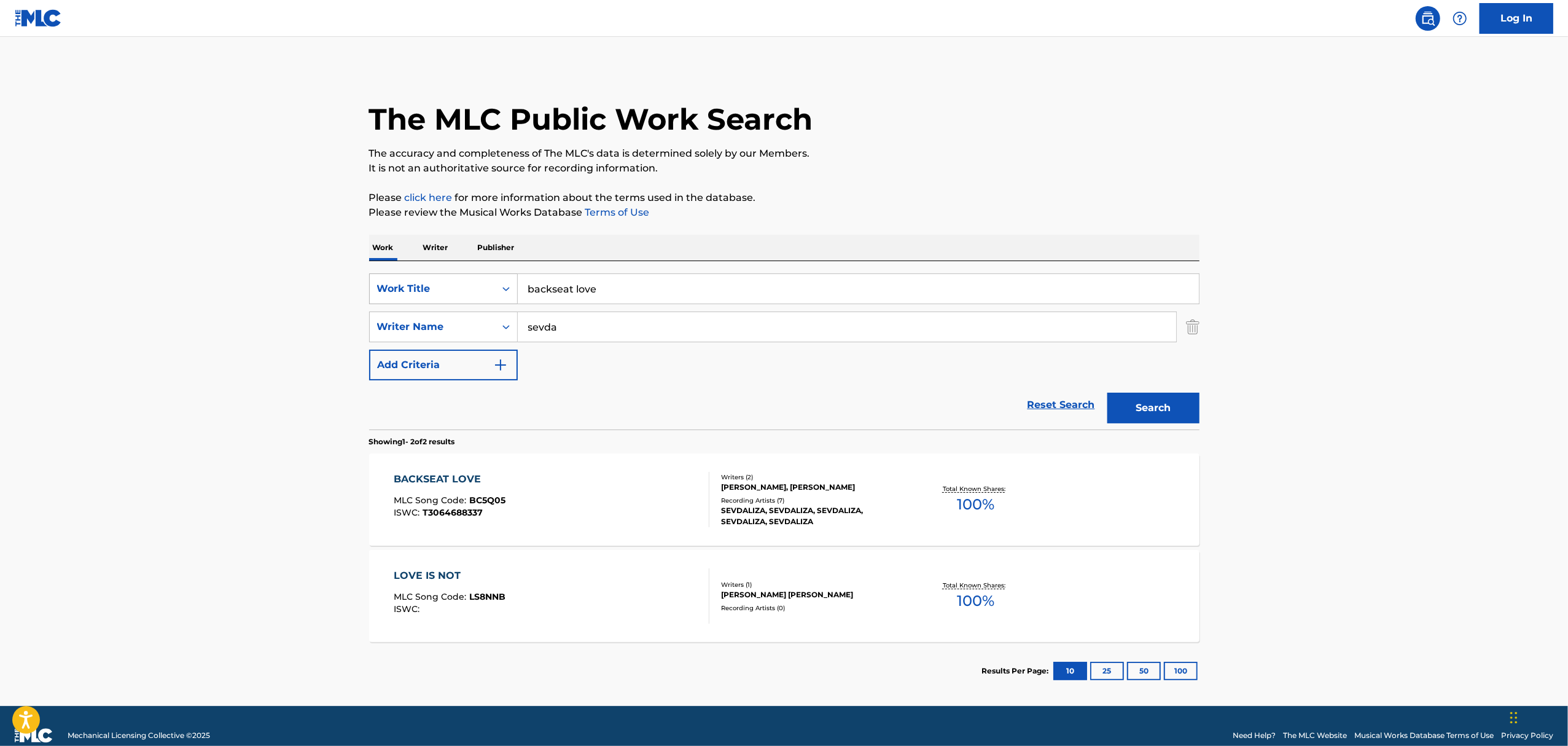
drag, startPoint x: 622, startPoint y: 285, endPoint x: 379, endPoint y: 280, distance: 243.1
click at [379, 280] on div "SearchWithCriteria15c8ce9d-df85-455d-95e9-12f4b1cbe709 Work Title backseat love" at bounding box center [784, 289] width 831 height 30
type input "men of glass"
click at [1108, 393] on button "Search" at bounding box center [1153, 408] width 92 height 30
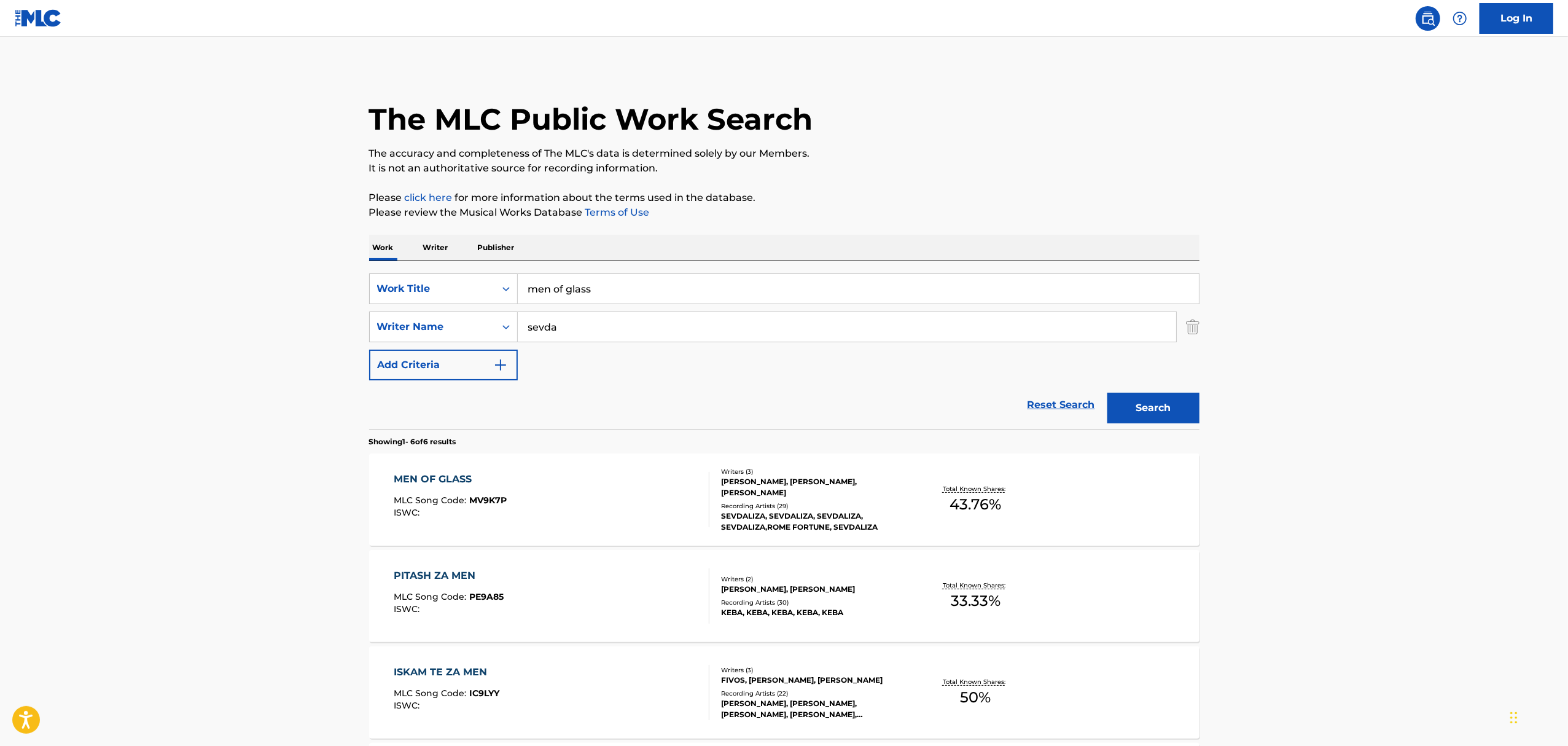
click at [810, 506] on div "Recording Artists ( 29 )" at bounding box center [814, 506] width 185 height 9
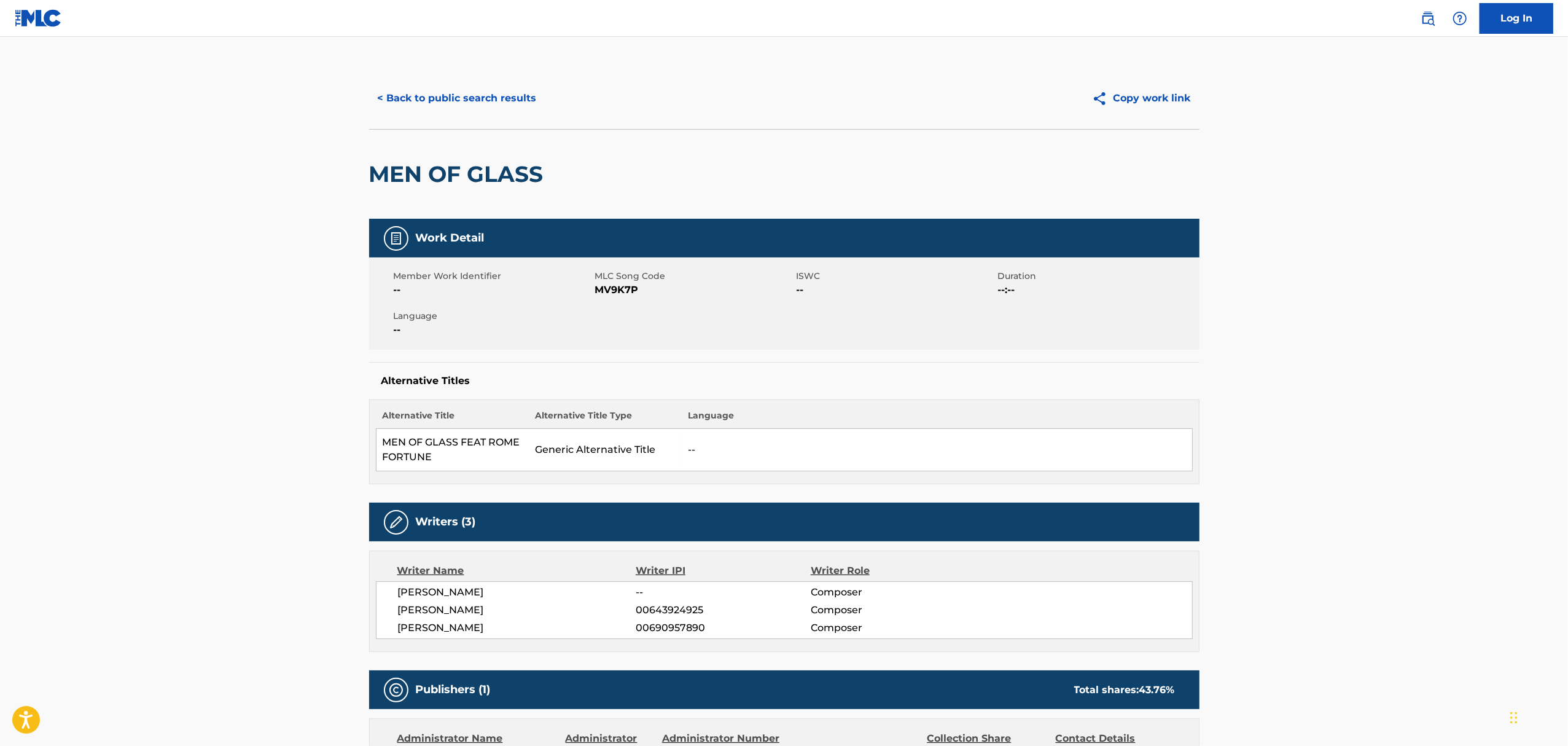
click at [615, 284] on span "MV9K7P" at bounding box center [694, 290] width 198 height 15
copy span "MV9K7P"
click at [214, 458] on main "< Back to public search results Copy work link MEN OF GLASS Work Detail Member …" at bounding box center [784, 727] width 1568 height 1381
click at [453, 89] on button "< Back to public search results" at bounding box center [457, 98] width 176 height 30
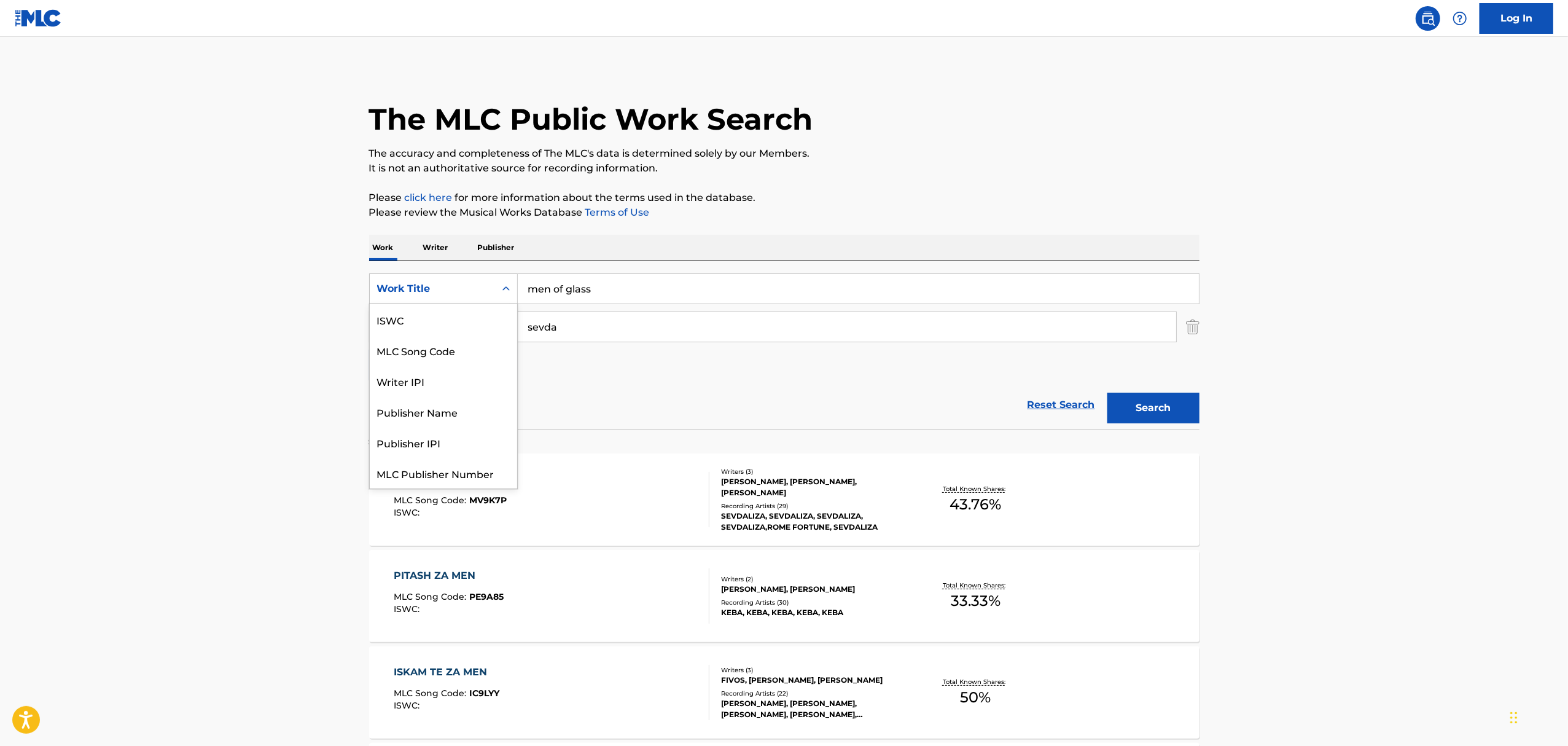
click at [466, 293] on div "Work Title" at bounding box center [432, 289] width 111 height 15
click at [433, 330] on div "MLC Song Code" at bounding box center [443, 319] width 148 height 30
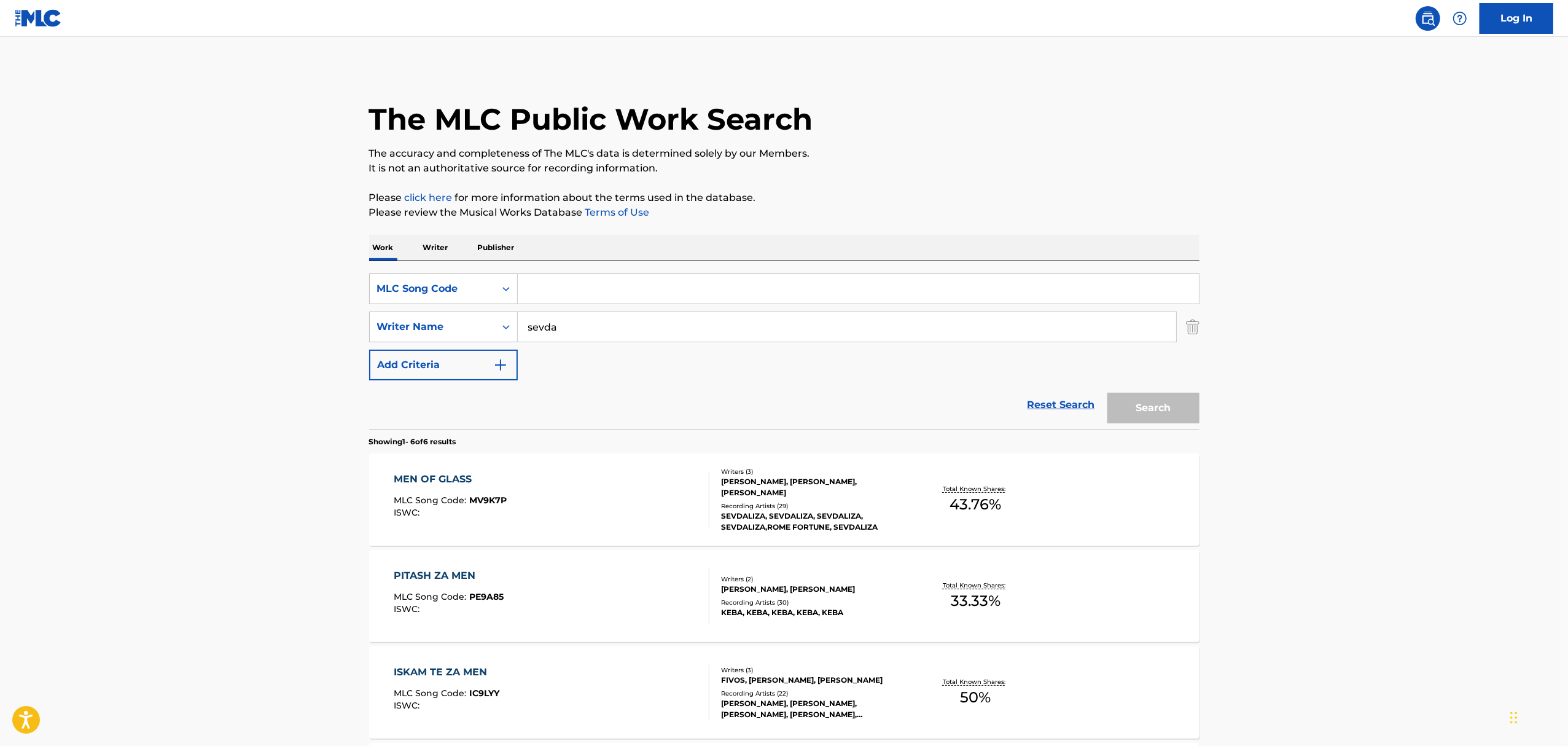
click at [580, 291] on input "Search Form" at bounding box center [859, 289] width 681 height 30
paste input "W57NUA"
type input "W57NUA"
click at [524, 323] on input "sevda" at bounding box center [847, 327] width 658 height 30
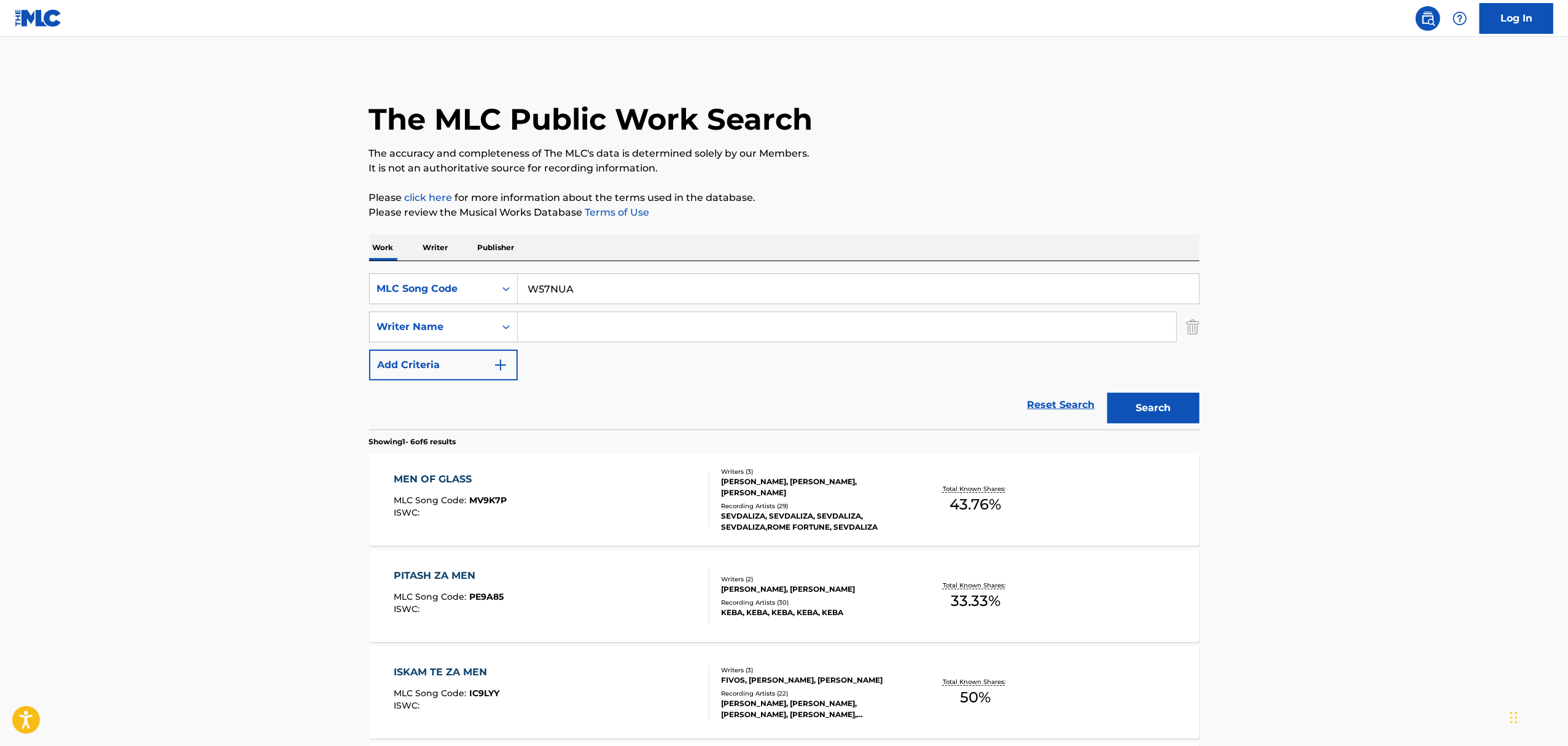
click at [1108, 393] on button "Search" at bounding box center [1153, 408] width 92 height 30
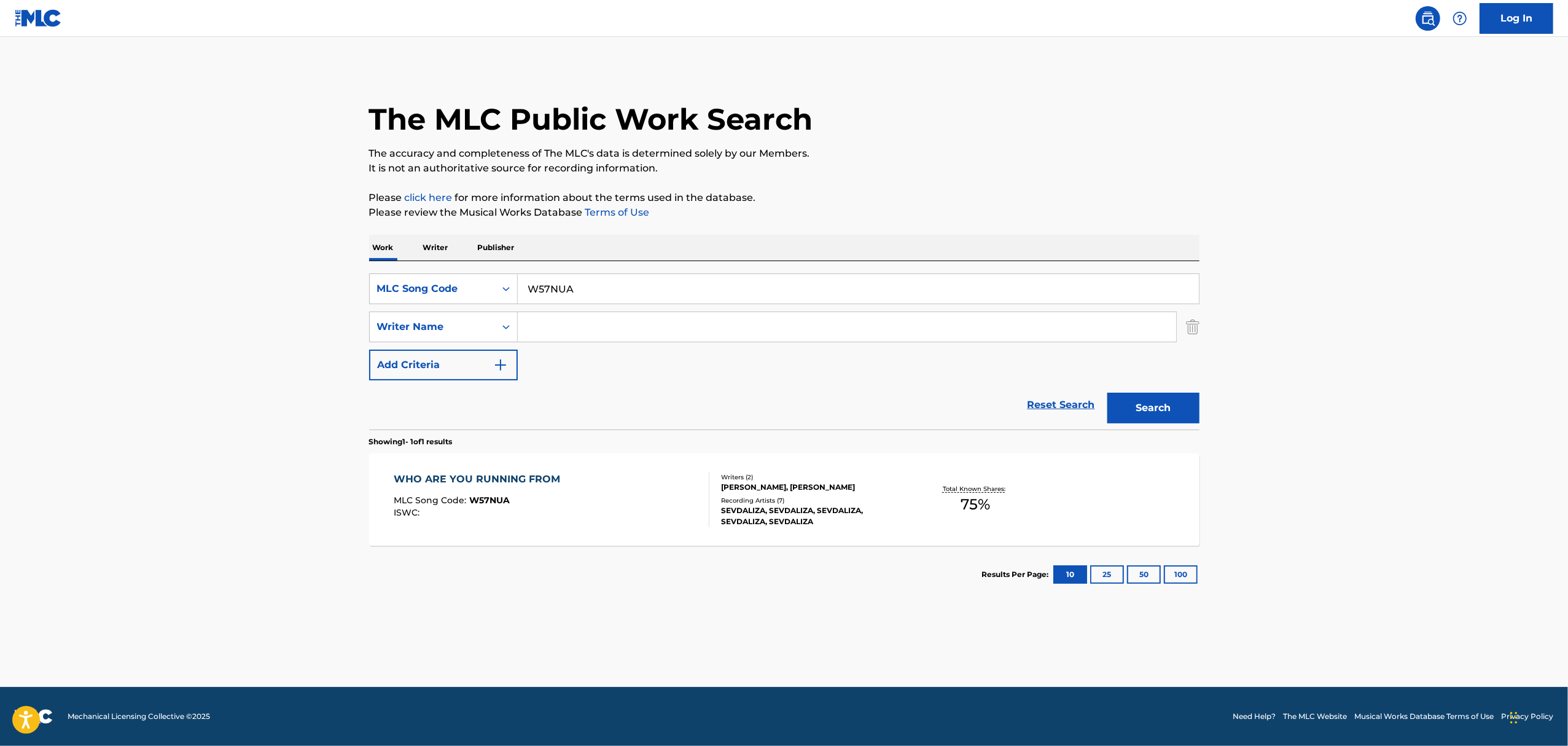
click at [737, 497] on div "Recording Artists ( 7 )" at bounding box center [814, 500] width 185 height 9
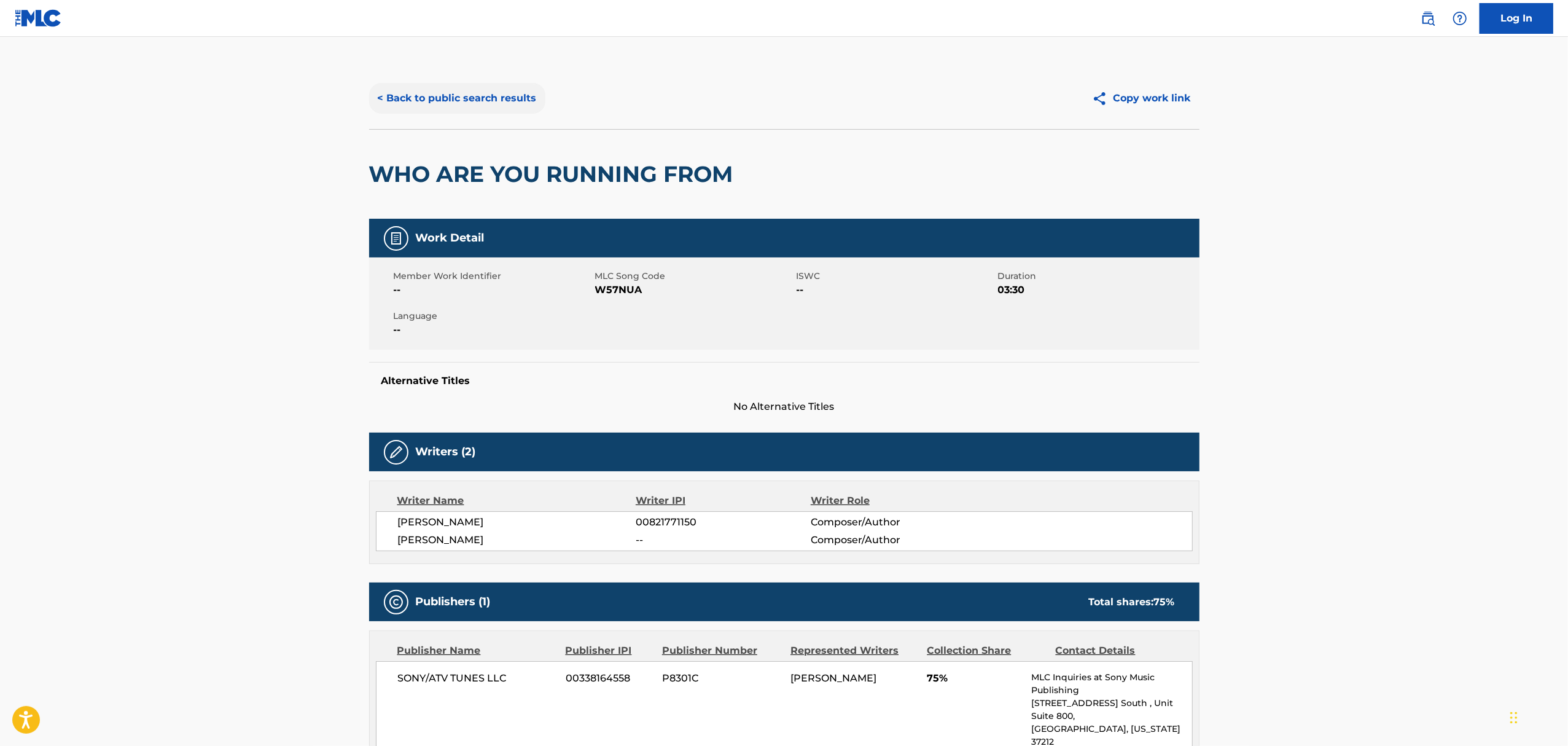
click at [415, 96] on button "< Back to public search results" at bounding box center [457, 98] width 176 height 30
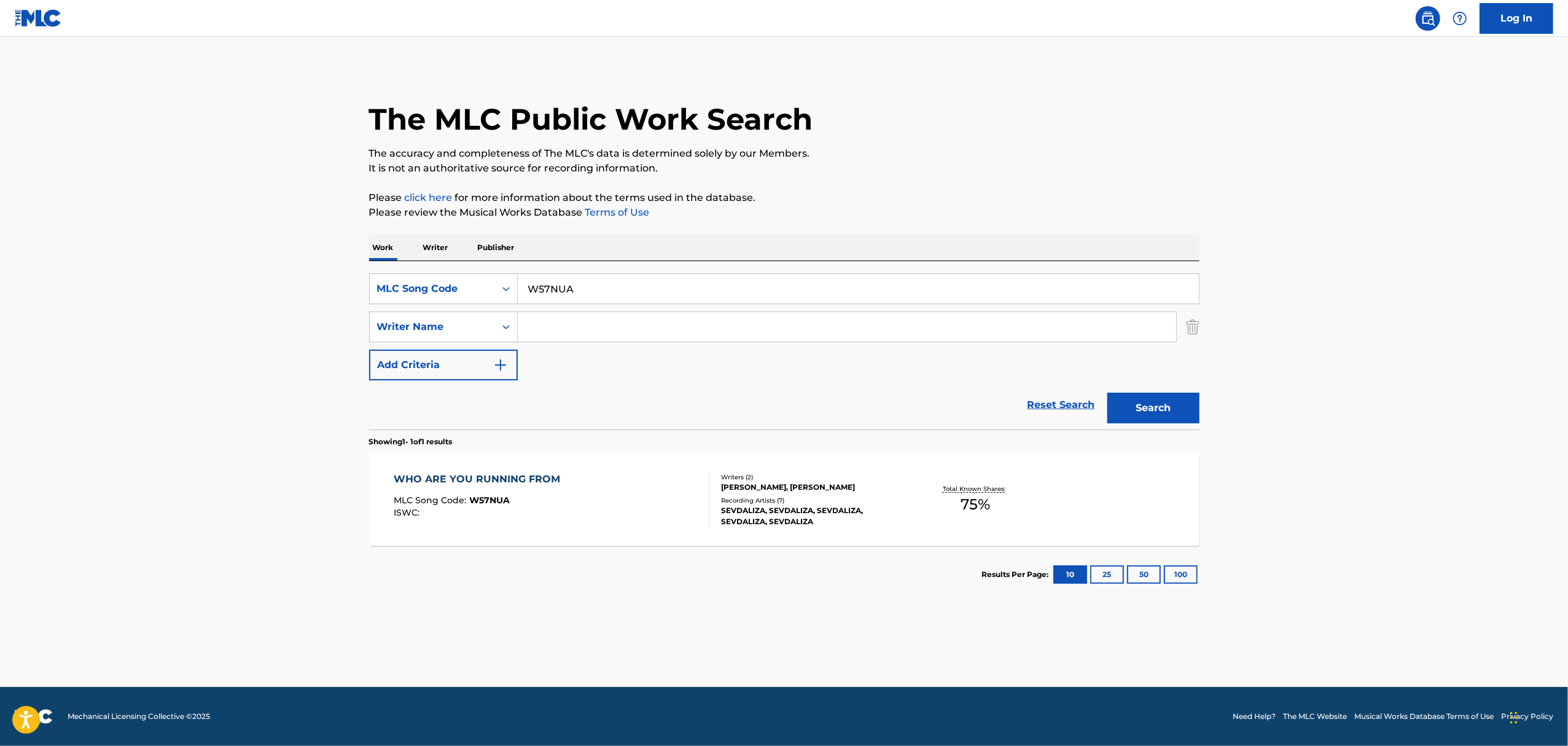
click at [539, 286] on input "W57NUA" at bounding box center [859, 289] width 681 height 30
paste input "HQ529W"
type input "HQ529W"
click at [1108, 393] on button "Search" at bounding box center [1153, 408] width 92 height 30
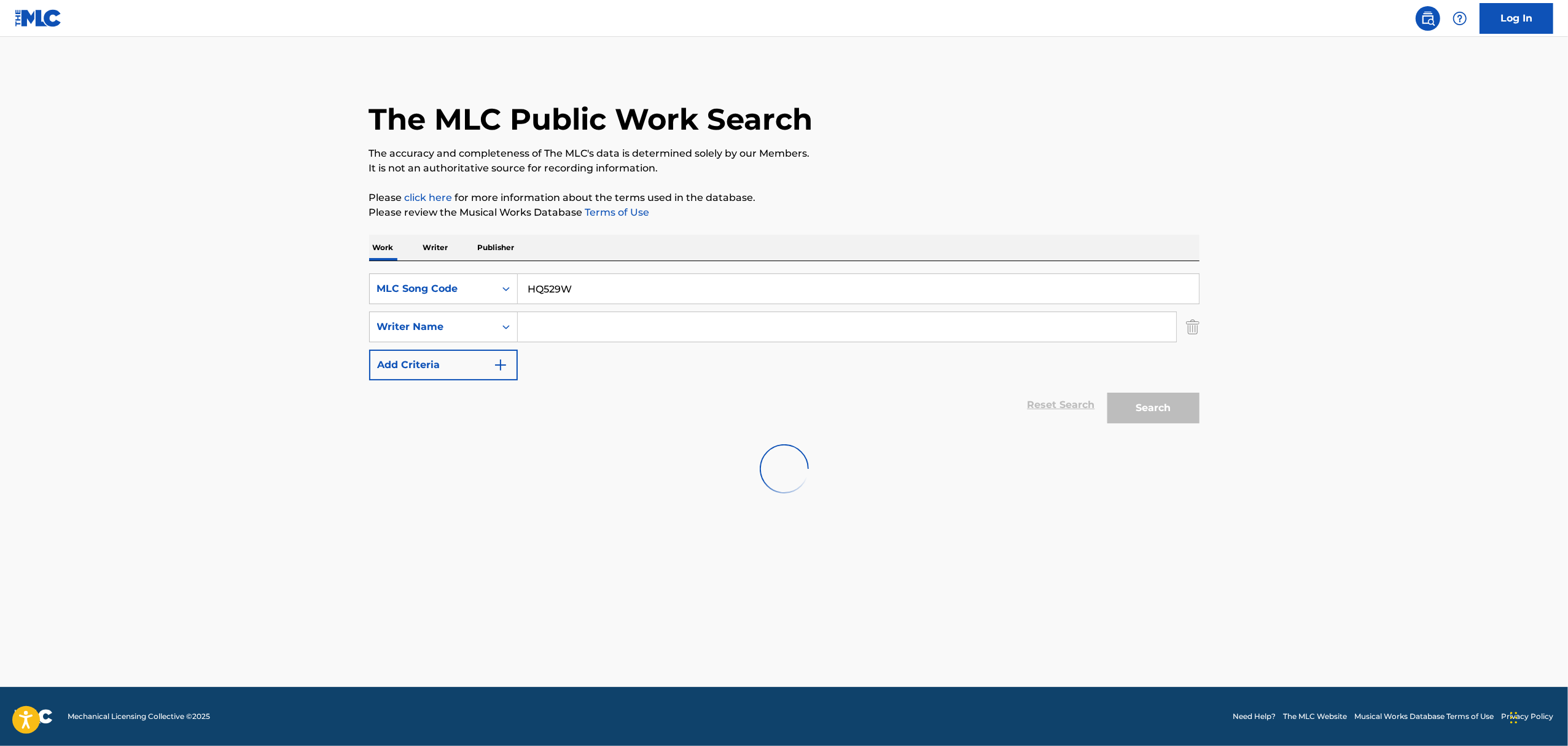
click at [605, 284] on input "HQ529W" at bounding box center [859, 289] width 681 height 30
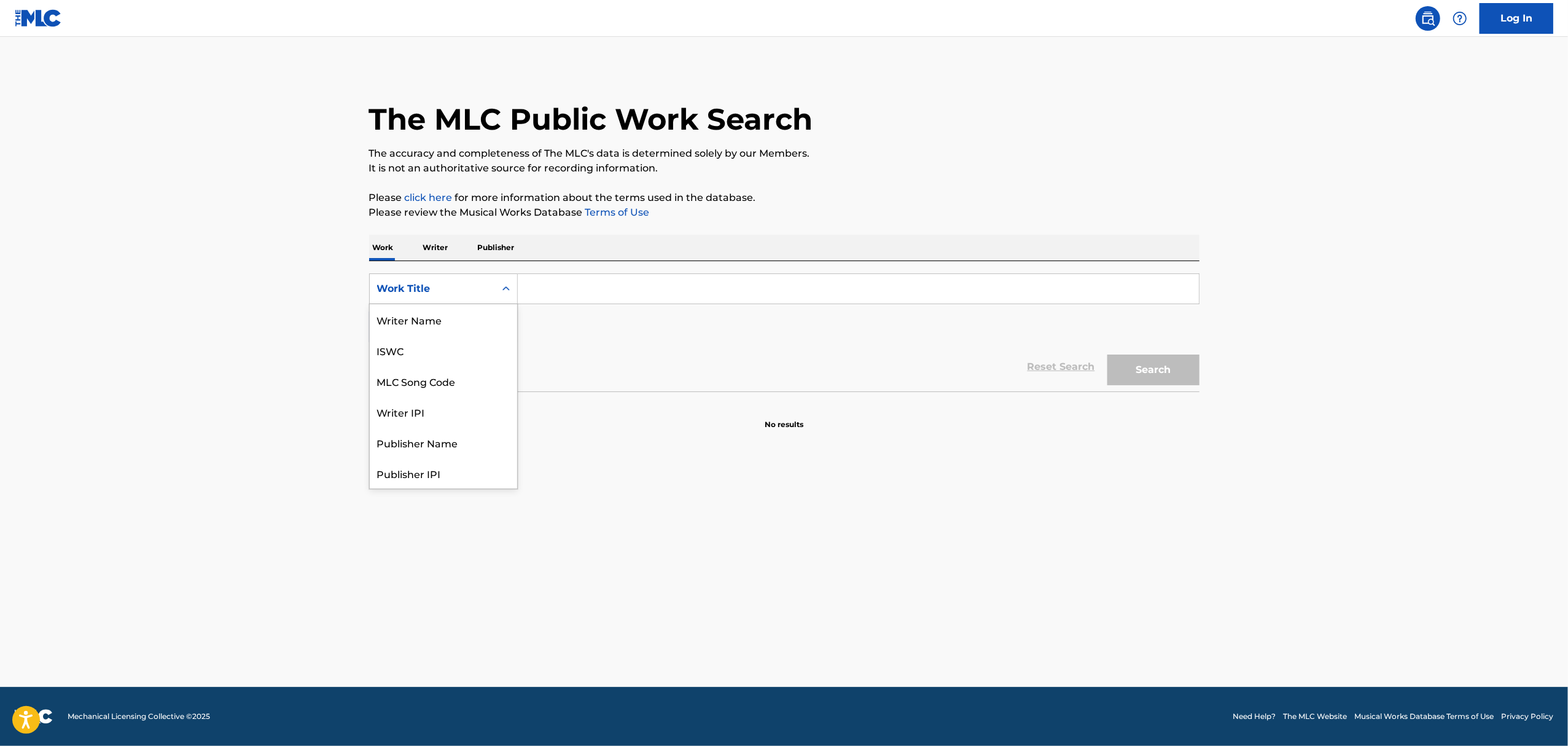
click at [460, 286] on div "Work Title" at bounding box center [432, 289] width 111 height 15
click at [433, 327] on div "MLC Song Code" at bounding box center [443, 319] width 148 height 30
click at [570, 288] on input "Search Form" at bounding box center [859, 289] width 681 height 30
click at [565, 286] on input "Search Form" at bounding box center [859, 289] width 681 height 30
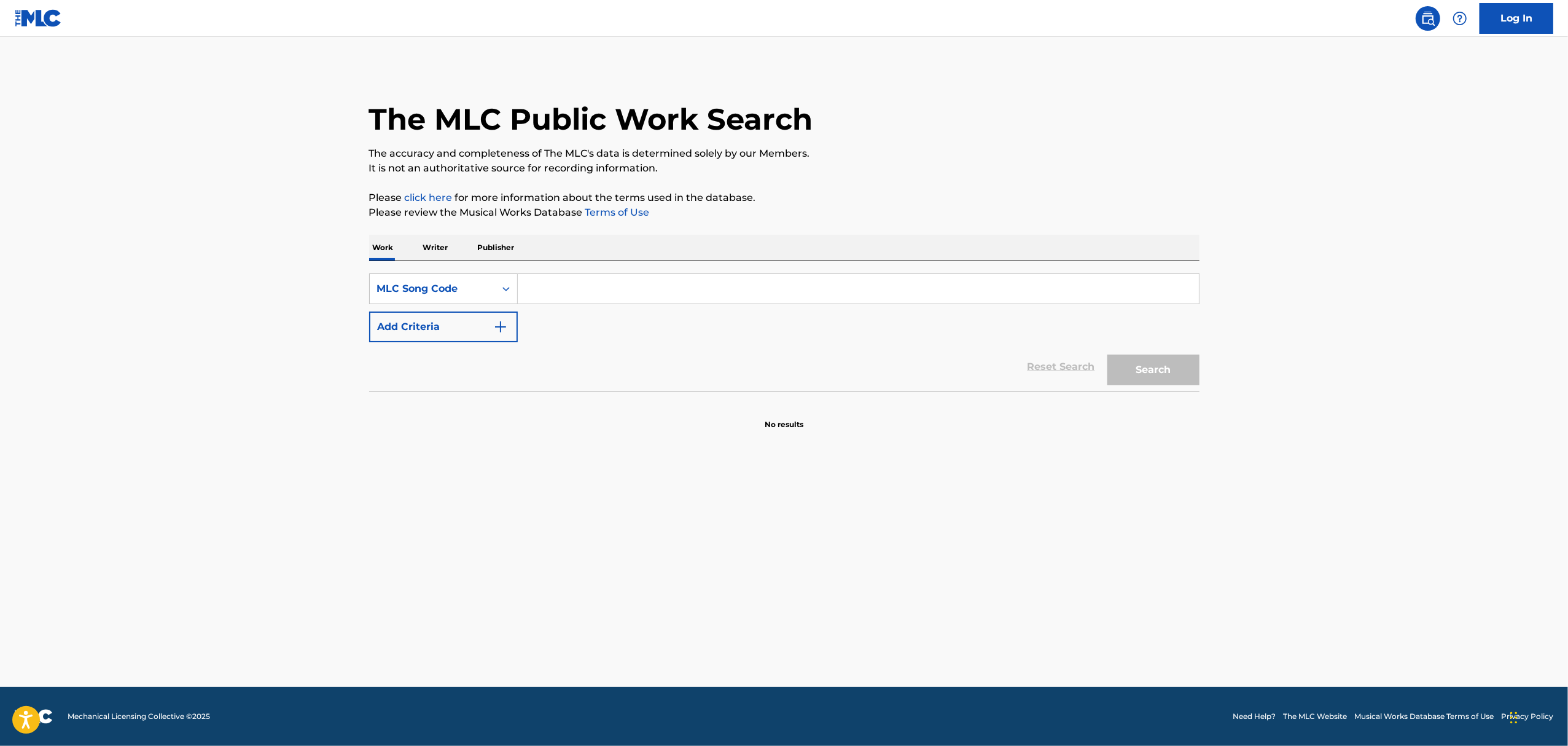
click at [551, 288] on input "Search Form" at bounding box center [859, 289] width 681 height 30
paste input "HQ529W"
type input "HQ529W"
click at [1150, 367] on button "Search" at bounding box center [1153, 370] width 92 height 30
click at [573, 288] on input "Search Form" at bounding box center [859, 289] width 681 height 30
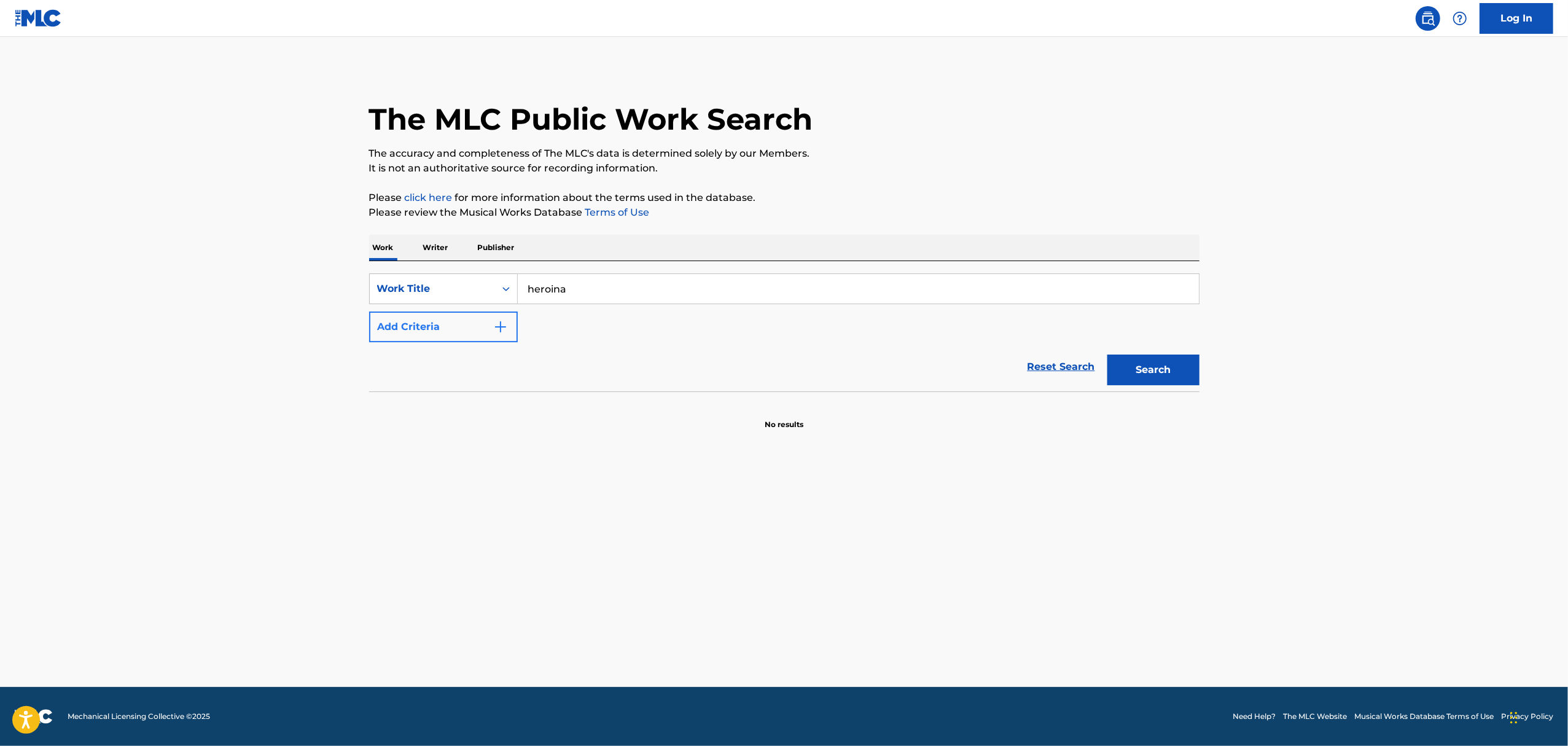
type input "heroina"
click at [504, 325] on img "Search Form" at bounding box center [501, 327] width 15 height 15
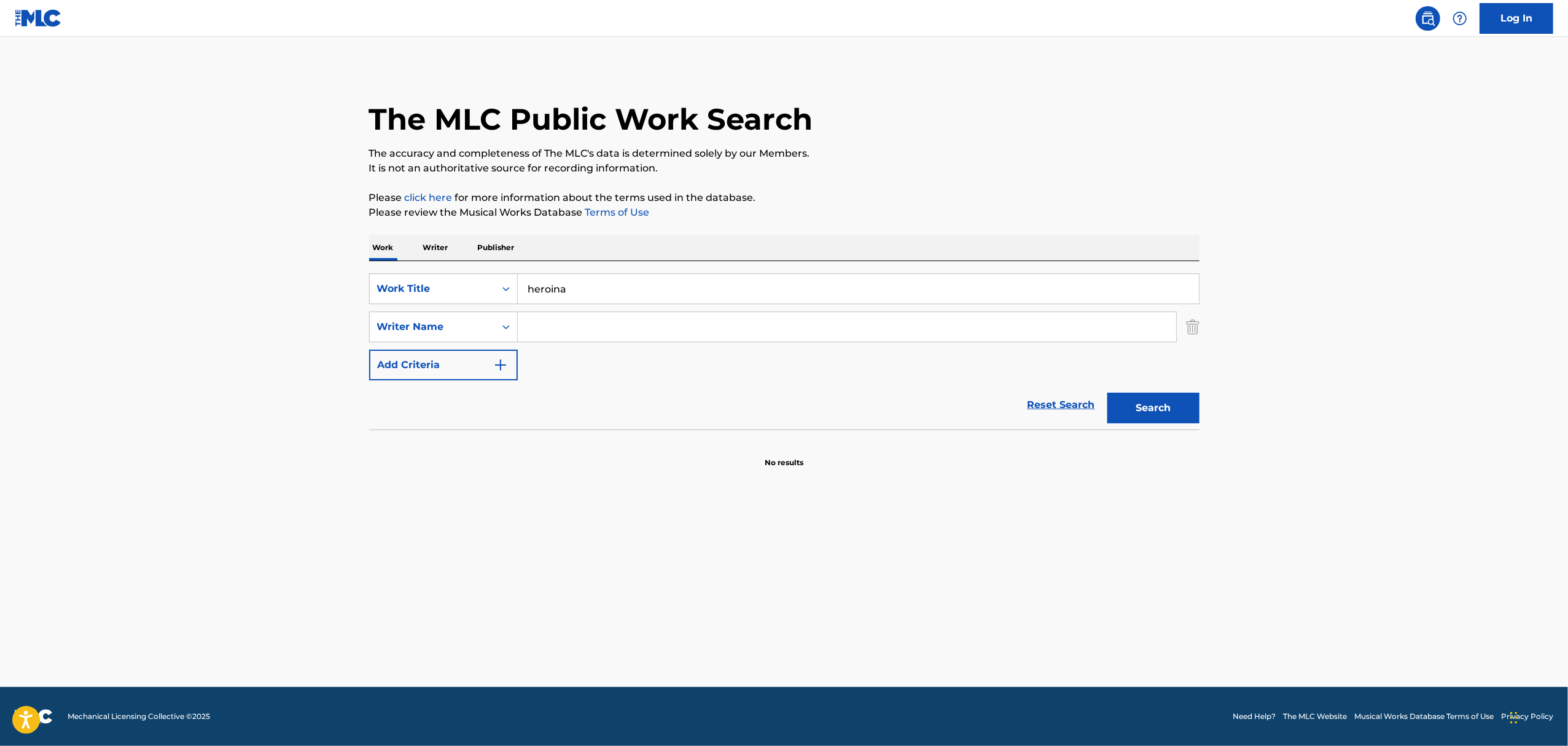
click at [578, 325] on input "Search Form" at bounding box center [847, 327] width 658 height 30
type input "sevda"
click at [1175, 404] on button "Search" at bounding box center [1153, 408] width 92 height 30
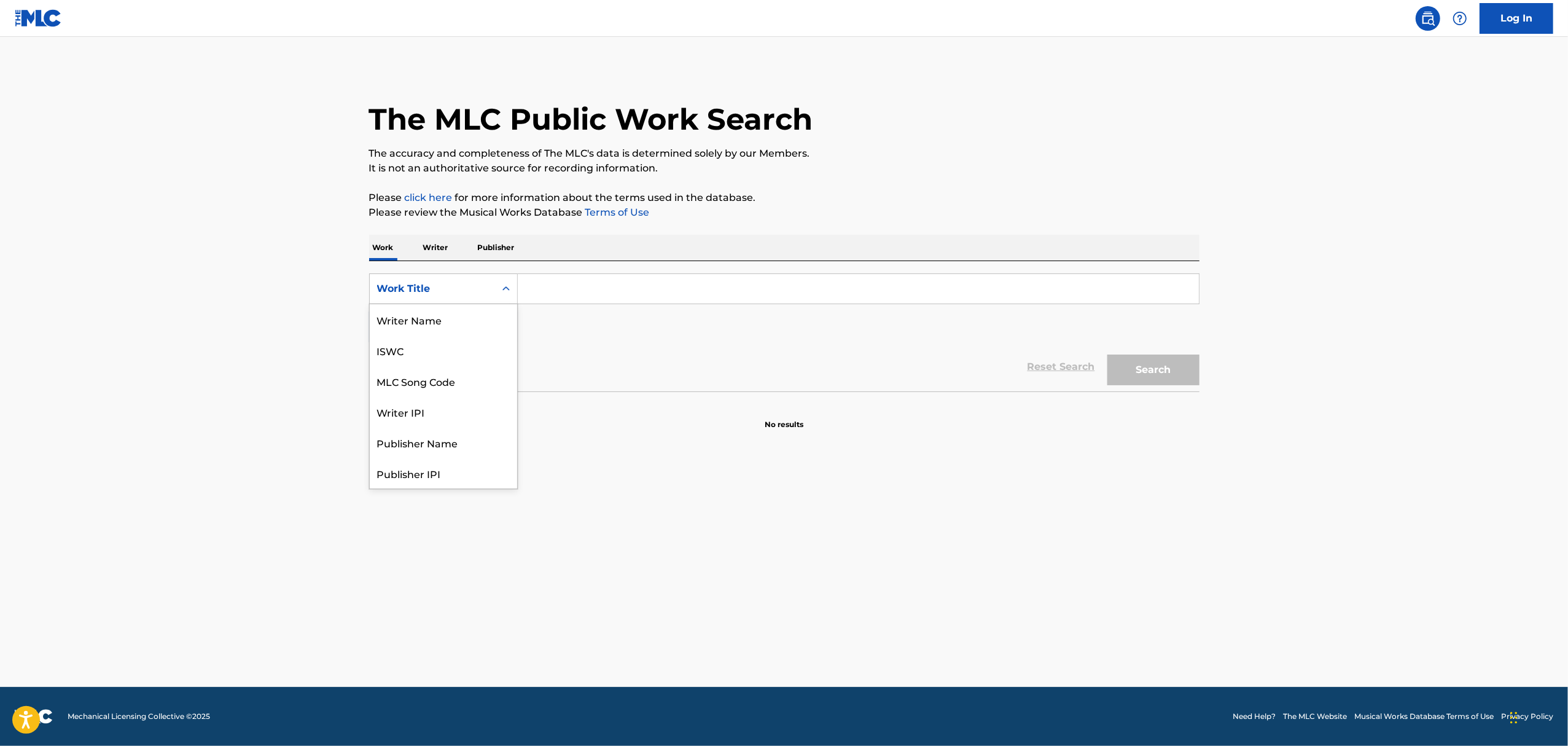
click at [462, 293] on div "Work Title" at bounding box center [432, 289] width 111 height 15
click at [434, 317] on div "MLC Song Code" at bounding box center [443, 319] width 148 height 30
click at [635, 286] on input "Search Form" at bounding box center [859, 289] width 681 height 30
click at [541, 285] on input "Search Form" at bounding box center [859, 289] width 681 height 30
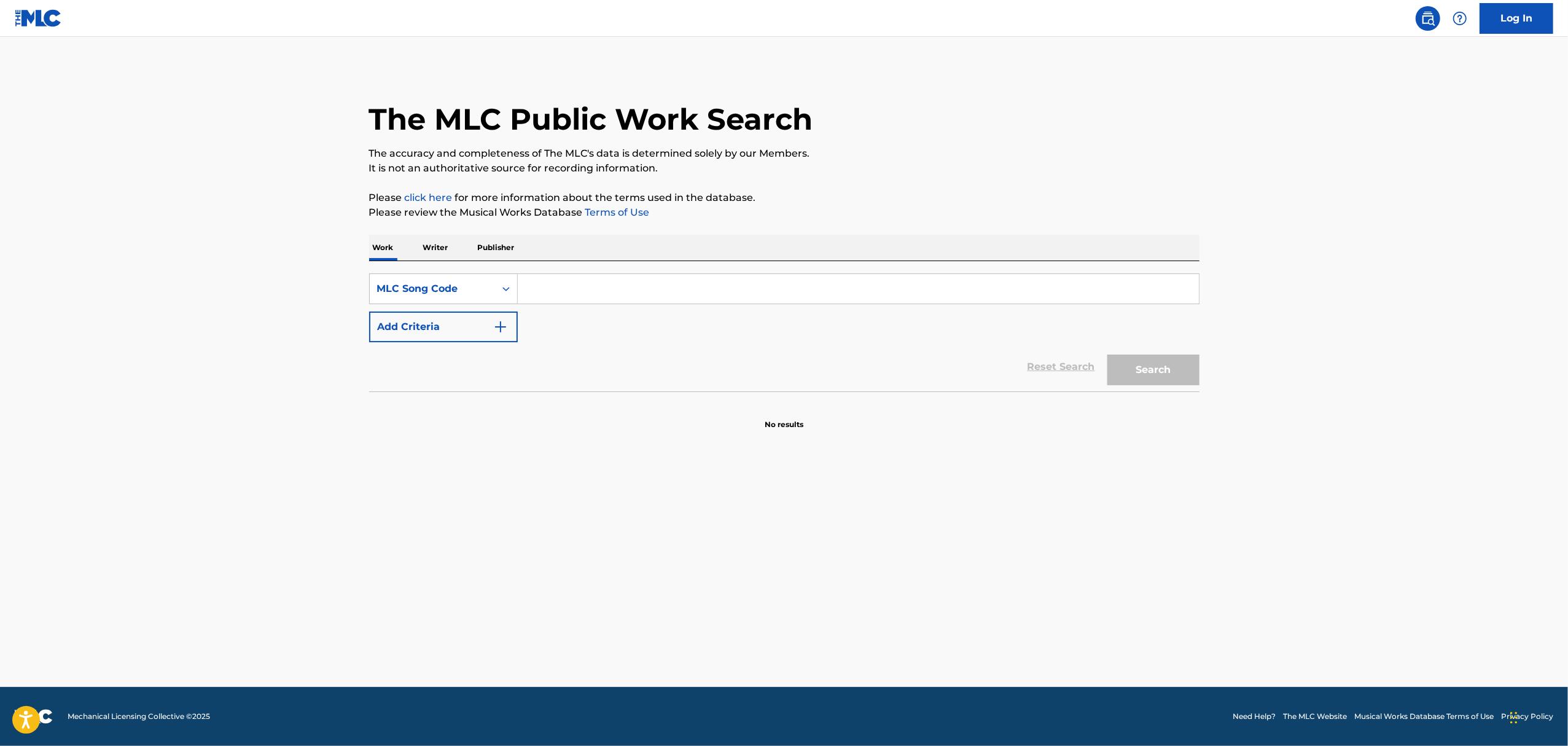
paste input "RO8LU2"
click at [1165, 372] on button "Search" at bounding box center [1153, 370] width 92 height 30
click at [545, 288] on input "RO8LU2" at bounding box center [859, 289] width 681 height 30
paste input "HQ529W"
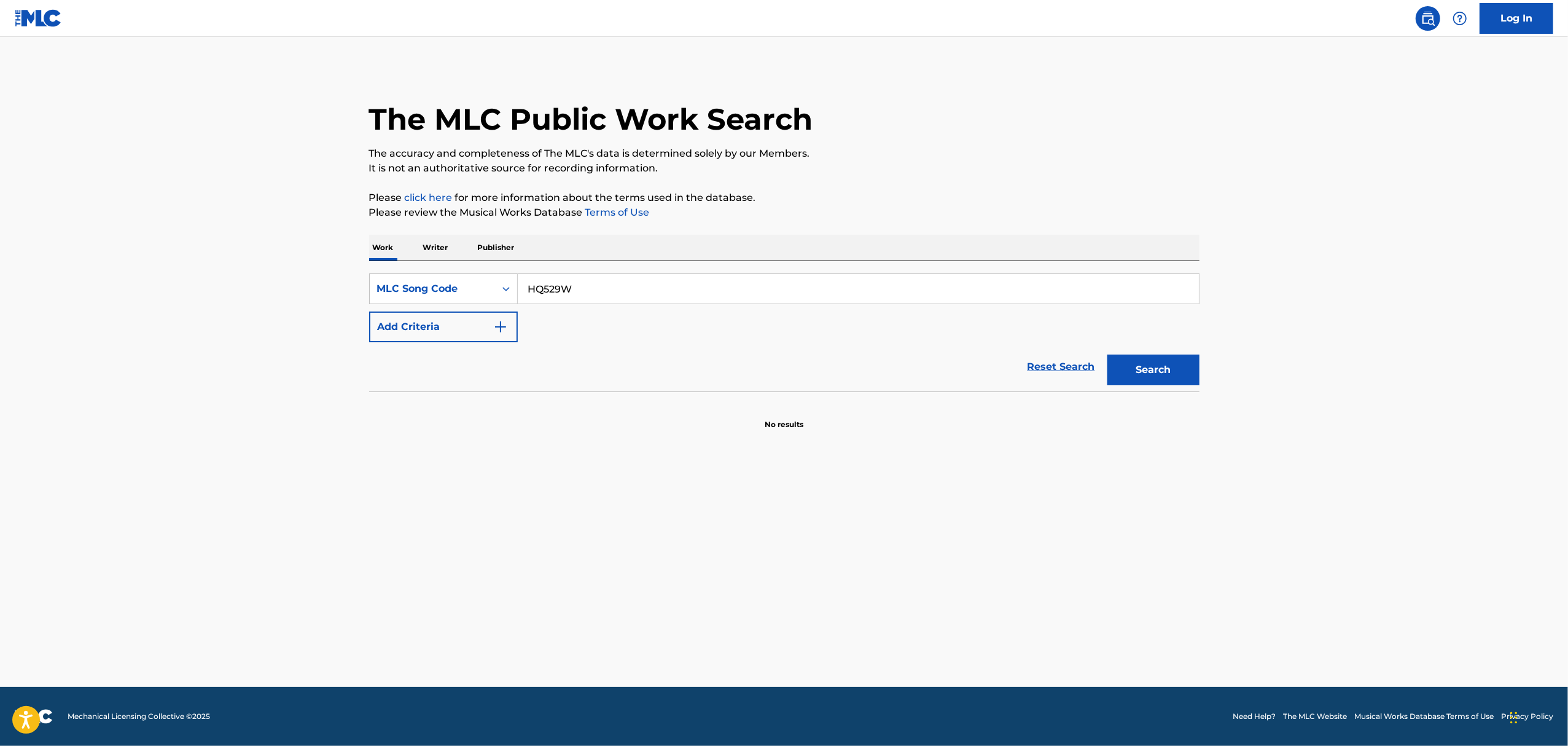
type input "HQ529W"
click at [1108, 354] on button "Search" at bounding box center [1153, 370] width 92 height 30
click at [522, 285] on input "HQ529W" at bounding box center [859, 289] width 681 height 30
drag, startPoint x: 583, startPoint y: 288, endPoint x: 499, endPoint y: 280, distance: 84.4
click at [499, 280] on div "SearchWithCriteria08089199-9009-46e0-a0db-cf36b61768c0 MLC Song Code HQ529W" at bounding box center [784, 289] width 831 height 30
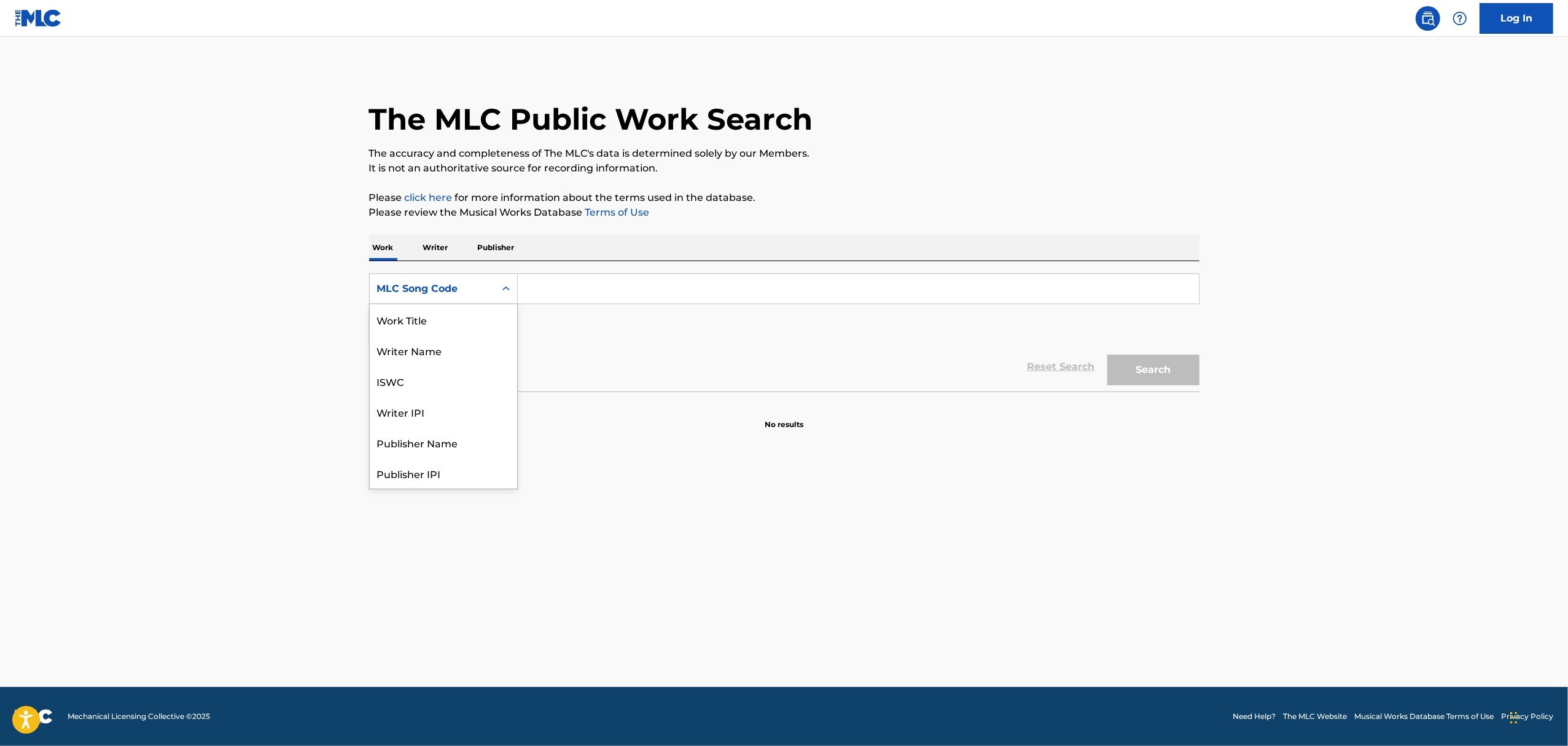
click at [436, 275] on div "MLC Song Code" at bounding box center [443, 289] width 148 height 30
click at [419, 323] on div "Work Title" at bounding box center [443, 319] width 148 height 30
click at [560, 283] on input "Search Form" at bounding box center [859, 289] width 681 height 30
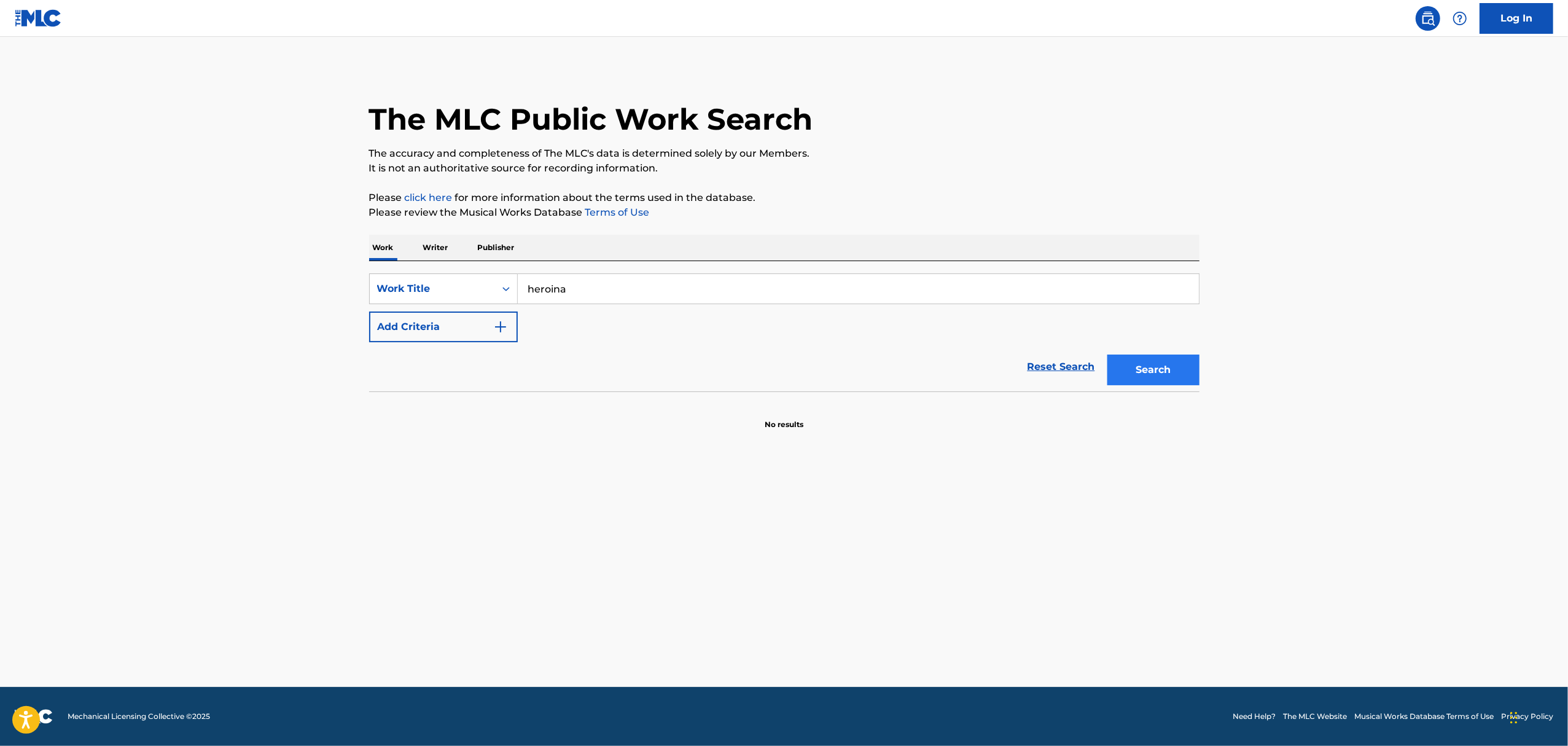
type input "heroina"
click at [1182, 364] on button "Search" at bounding box center [1153, 370] width 92 height 30
